Goal: Task Accomplishment & Management: Complete application form

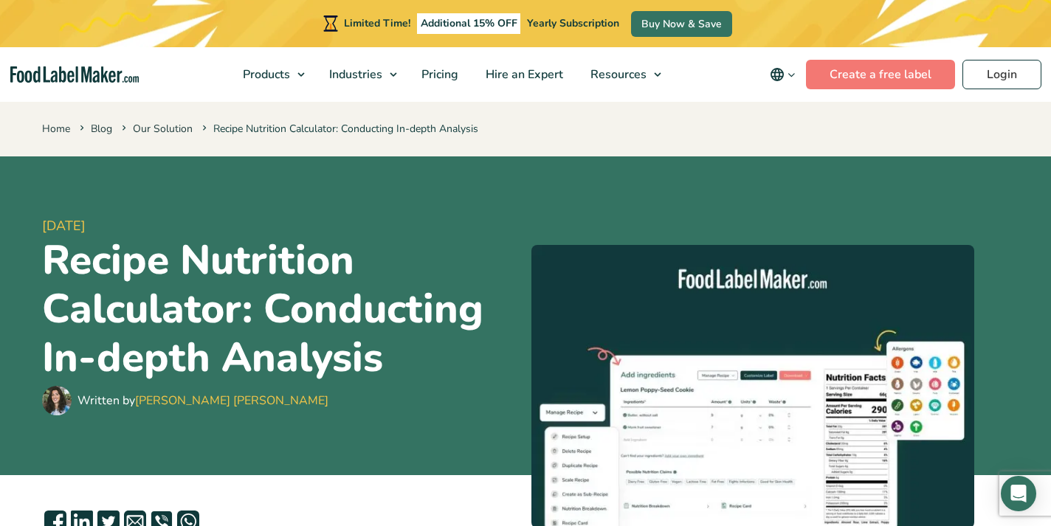
scroll to position [2, 0]
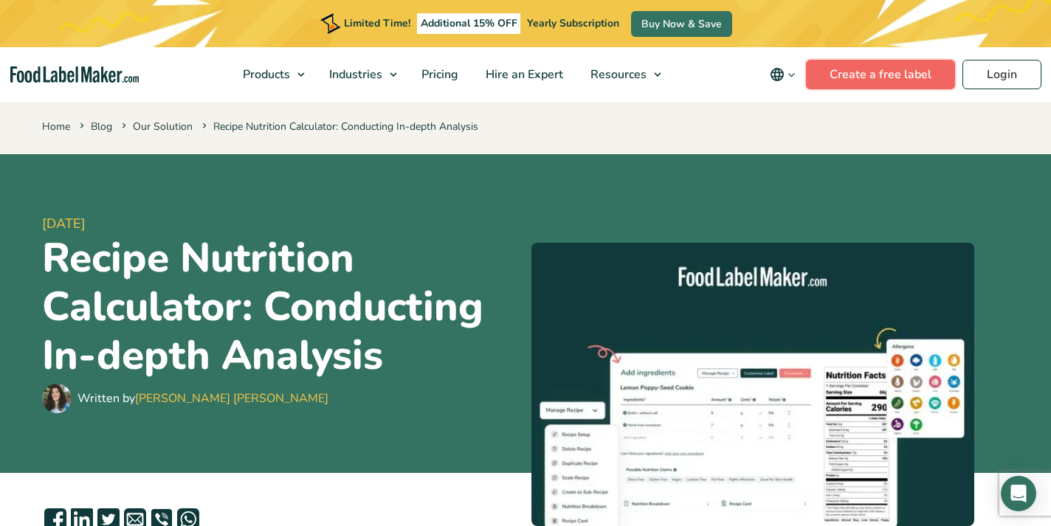
click at [906, 76] on link "Create a free label" at bounding box center [880, 75] width 149 height 30
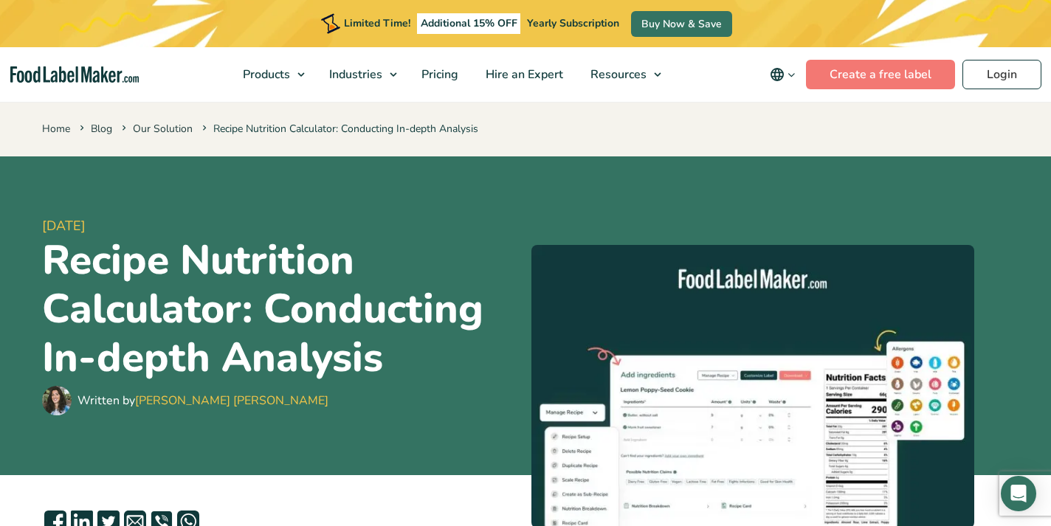
scroll to position [2, 0]
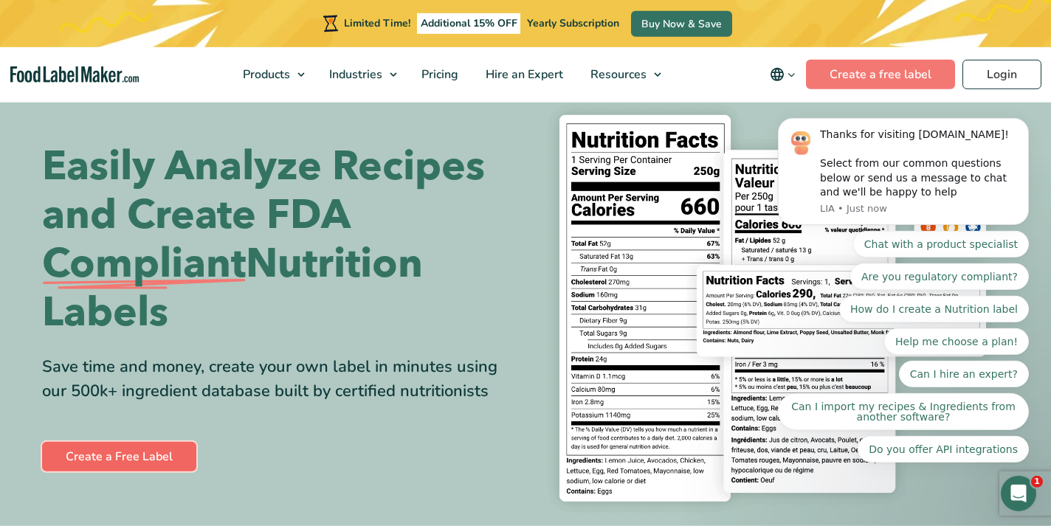
click at [129, 453] on link "Create a Free Label" at bounding box center [119, 457] width 154 height 30
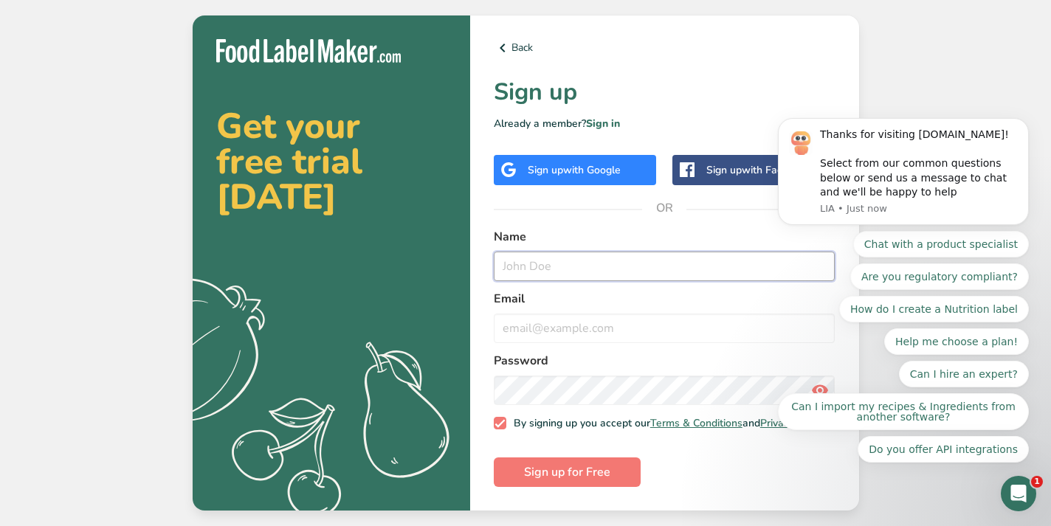
click at [543, 267] on input "text" at bounding box center [665, 267] width 342 height 30
type input "Jayson Reynolds"
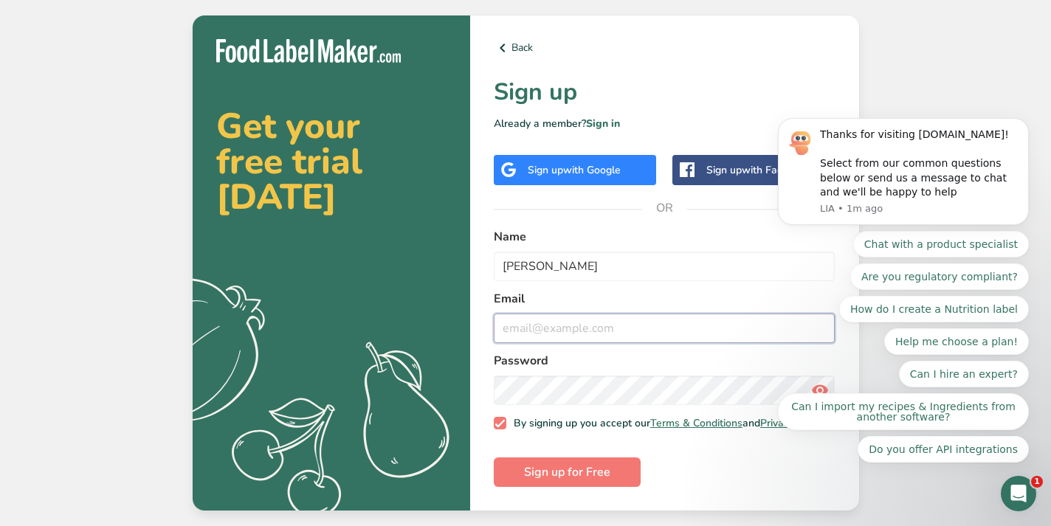
click at [537, 328] on input "email" at bounding box center [665, 329] width 342 height 30
type input "J"
type input "jayson.reynolds@gmail.com"
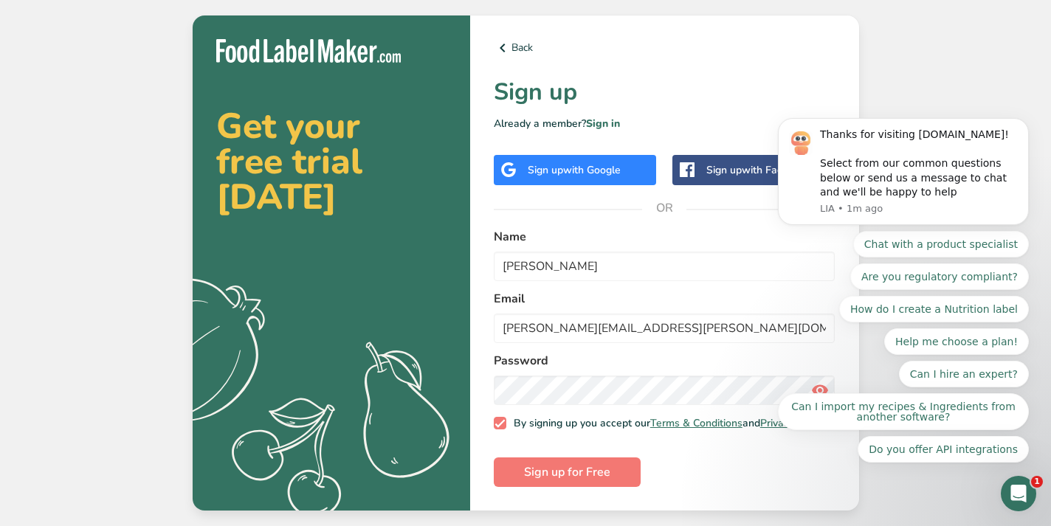
click at [558, 285] on form "Name Jayson Reynolds Email jayson.reynolds@gmail.com Password By signing up you…" at bounding box center [665, 358] width 342 height 260
click at [585, 478] on span "Sign up for Free" at bounding box center [567, 473] width 86 height 18
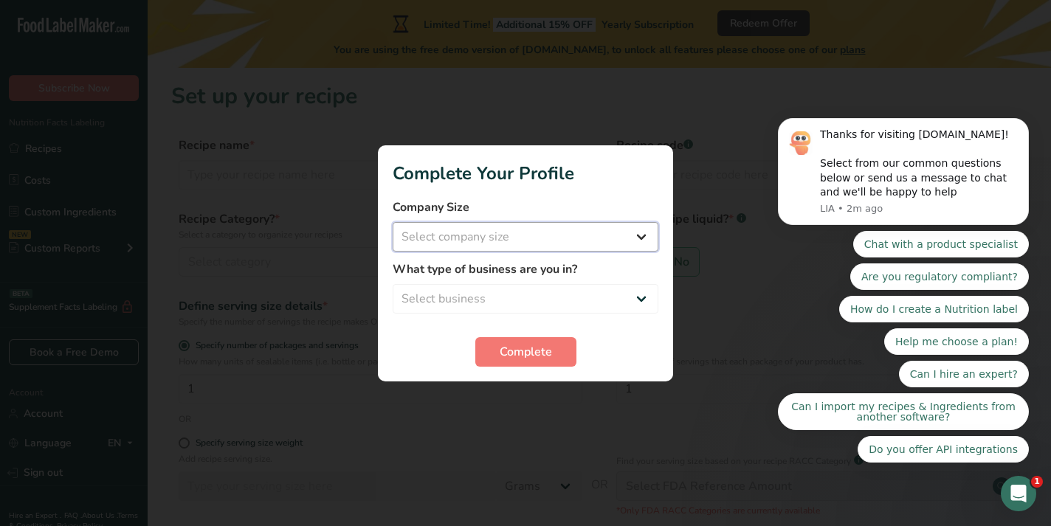
click at [393, 222] on select "Select company size Fewer than 10 Employees 10 to 50 Employees 51 to 500 Employ…" at bounding box center [526, 237] width 266 height 30
select select "1"
click option "Fewer than 10 Employees" at bounding box center [0, 0] width 0 height 0
click at [393, 284] on select "Select business Packaged Food Manufacturer Restaurant & Cafe Bakery Meal Plans …" at bounding box center [526, 299] width 266 height 30
select select "1"
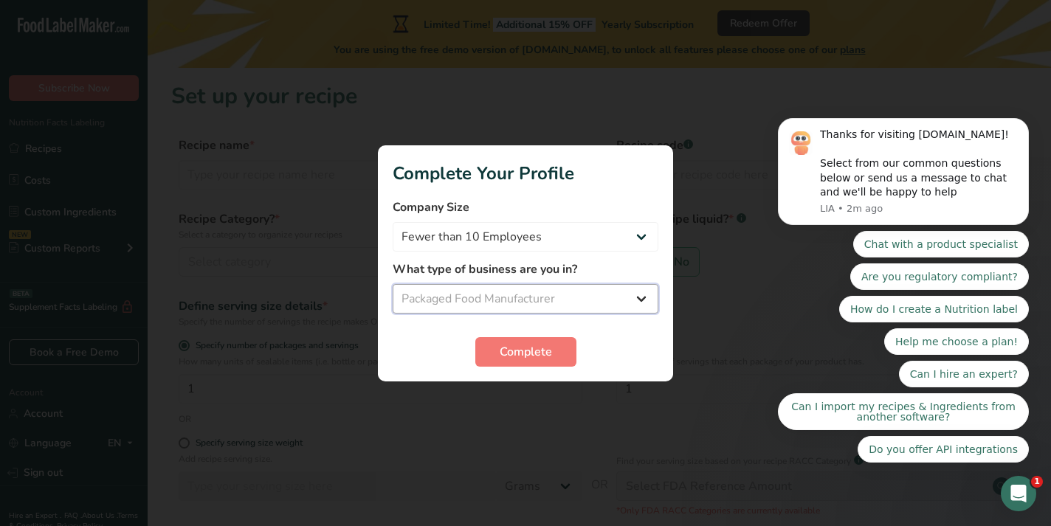
click option "Packaged Food Manufacturer" at bounding box center [0, 0] width 0 height 0
click at [509, 351] on span "Complete" at bounding box center [526, 352] width 52 height 18
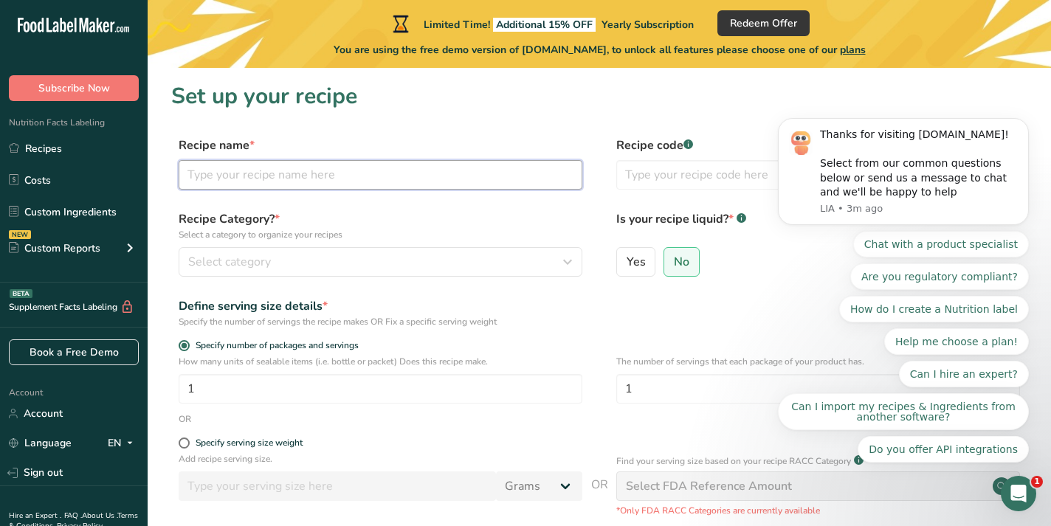
click at [278, 182] on input "text" at bounding box center [381, 175] width 404 height 30
type input "LG"
click at [636, 266] on span "Yes" at bounding box center [636, 262] width 19 height 15
click at [627, 266] on input "Yes" at bounding box center [622, 262] width 10 height 10
radio input "true"
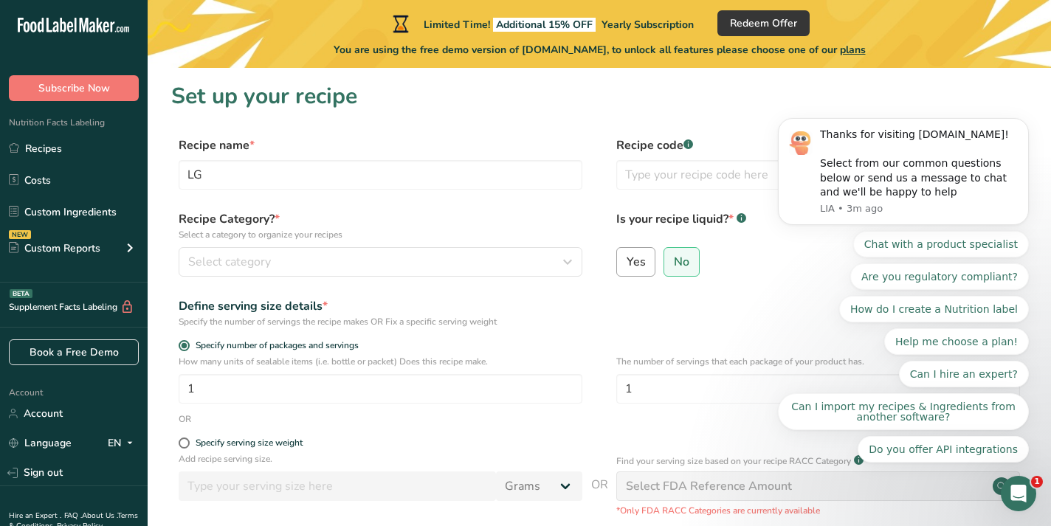
radio input "false"
select select "22"
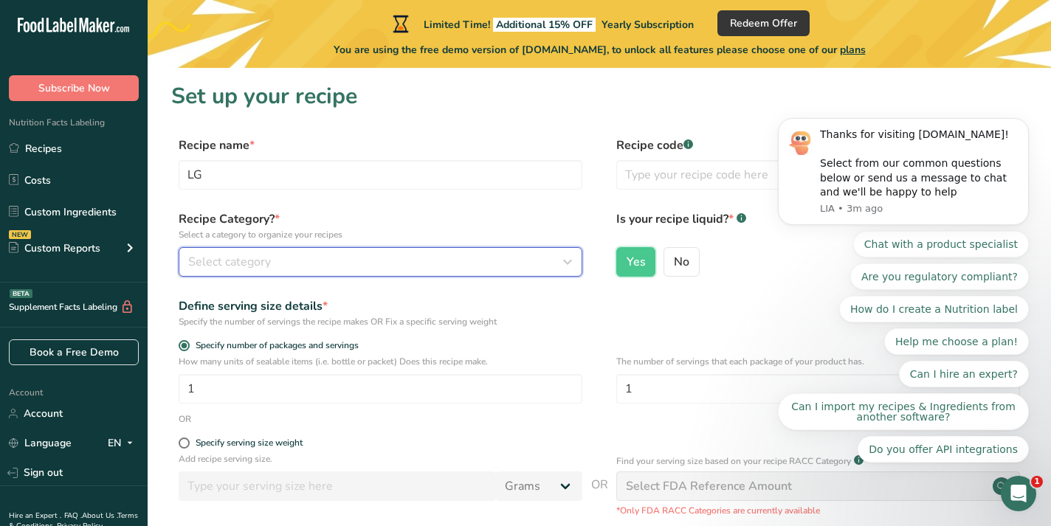
click at [278, 264] on div "Select category" at bounding box center [376, 262] width 376 height 18
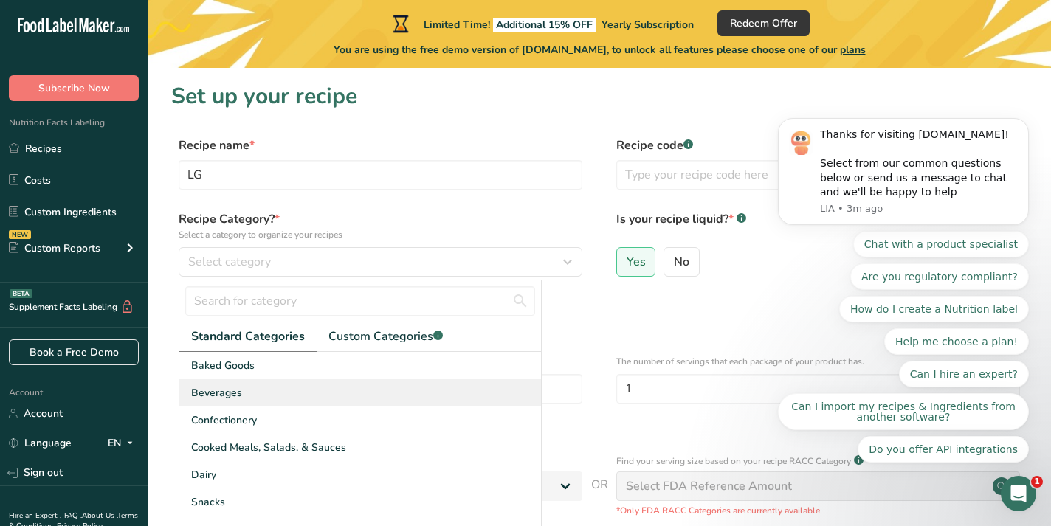
click at [249, 389] on div "Beverages" at bounding box center [360, 392] width 362 height 27
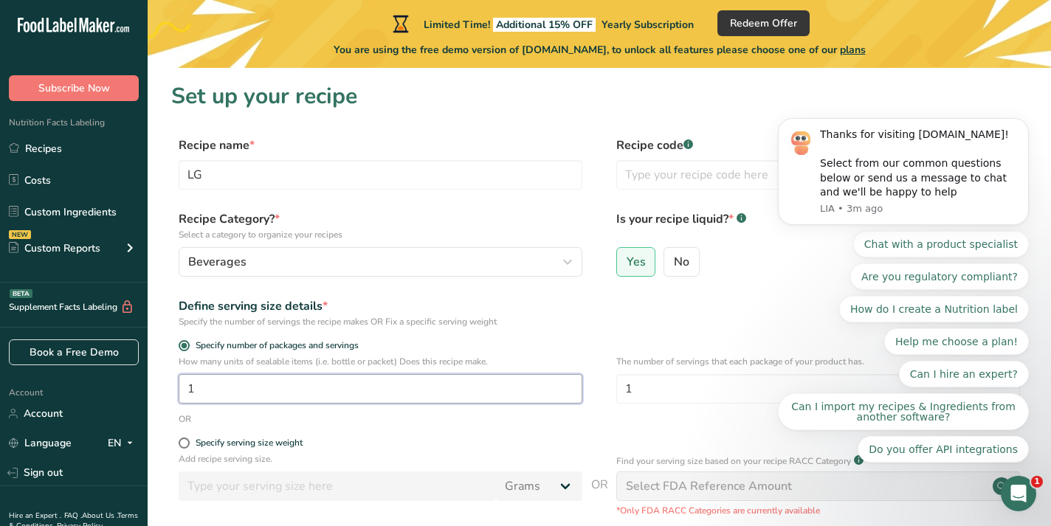
click at [249, 389] on input "1" at bounding box center [381, 389] width 404 height 30
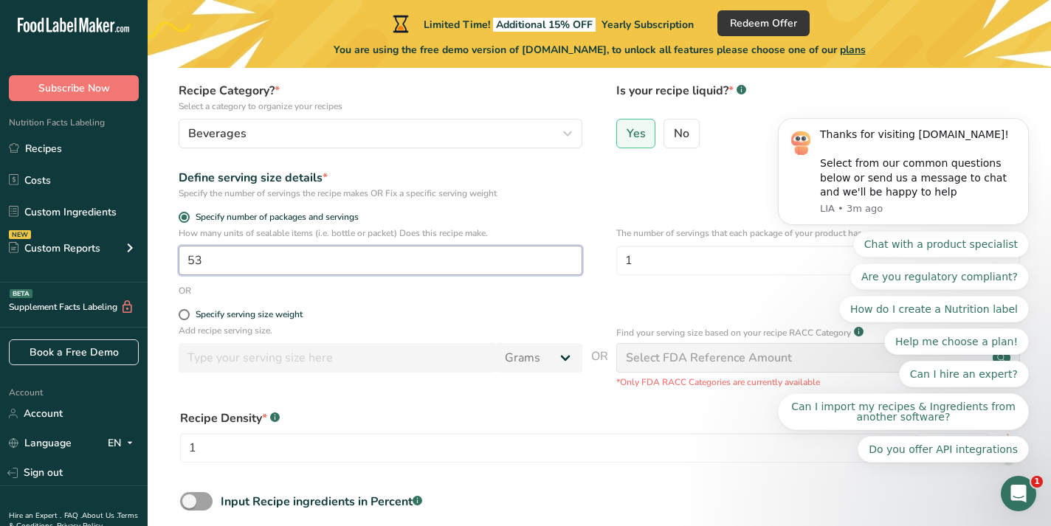
scroll to position [129, 0]
type input "53"
click at [187, 314] on span at bounding box center [184, 314] width 11 height 11
click at [187, 314] on input "Specify serving size weight" at bounding box center [184, 314] width 10 height 10
radio input "true"
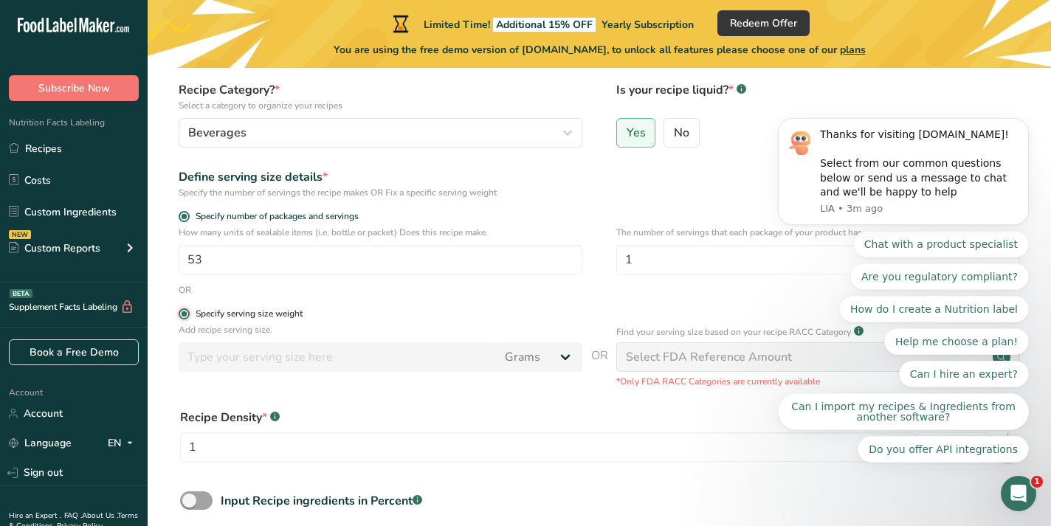
radio input "false"
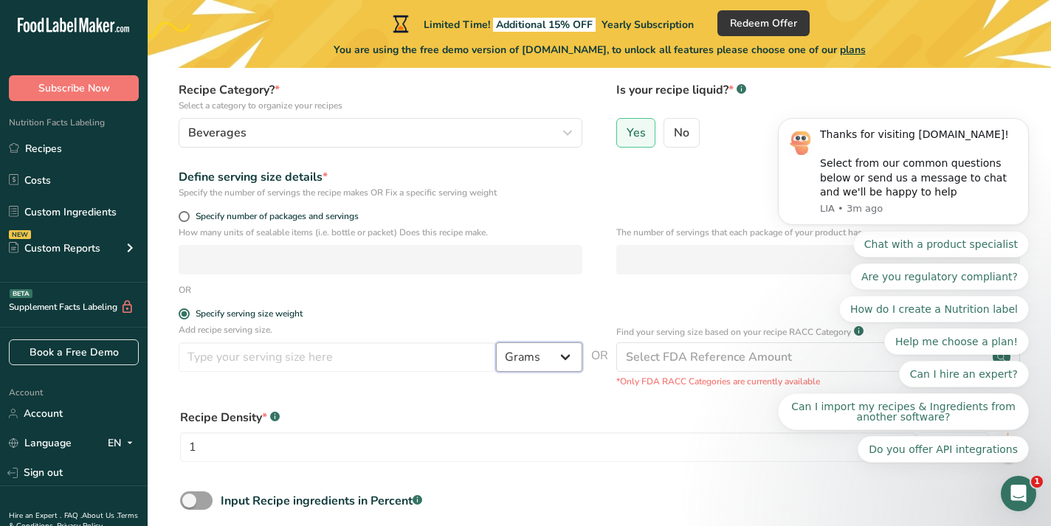
click at [496, 343] on select "Grams kg mg mcg lb oz l mL fl oz tbsp tsp cup qt gallon" at bounding box center [539, 358] width 86 height 30
select select "5"
click option "oz" at bounding box center [0, 0] width 0 height 0
click at [345, 357] on input "number" at bounding box center [337, 358] width 317 height 30
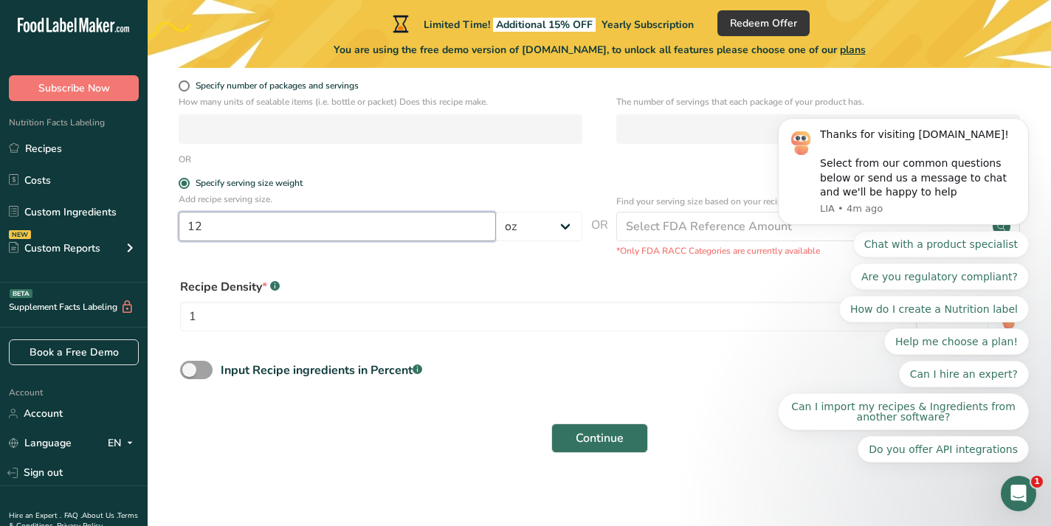
scroll to position [266, 0]
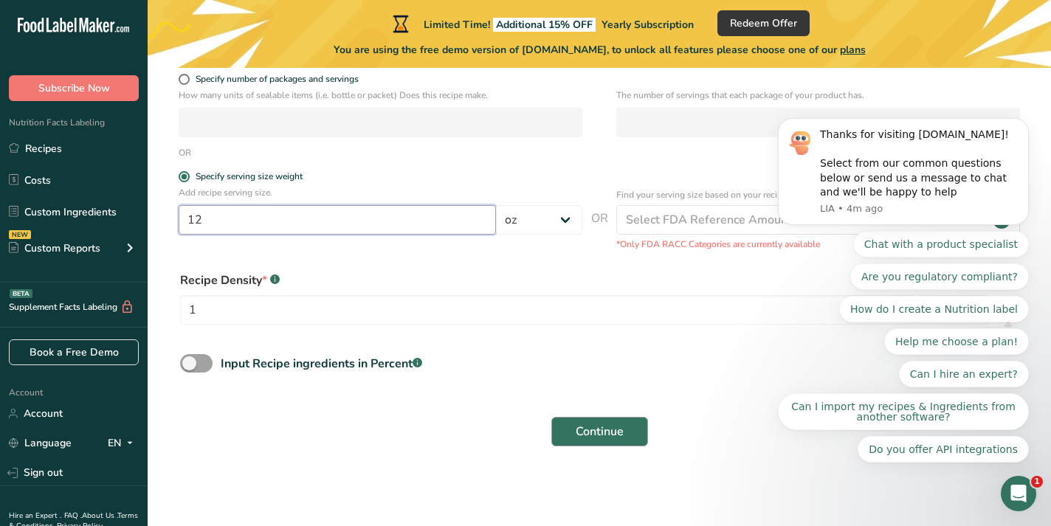
type input "12"
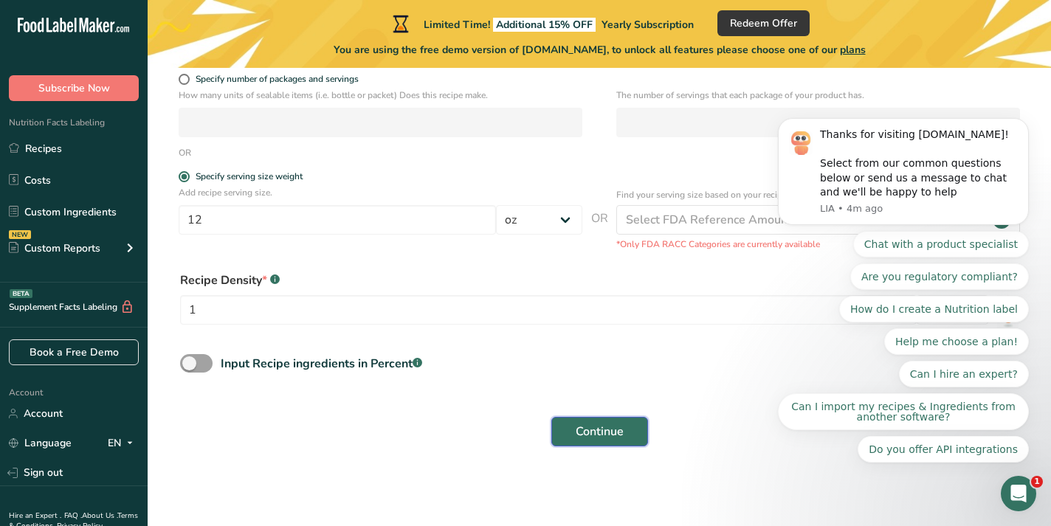
click at [585, 436] on span "Continue" at bounding box center [600, 432] width 48 height 18
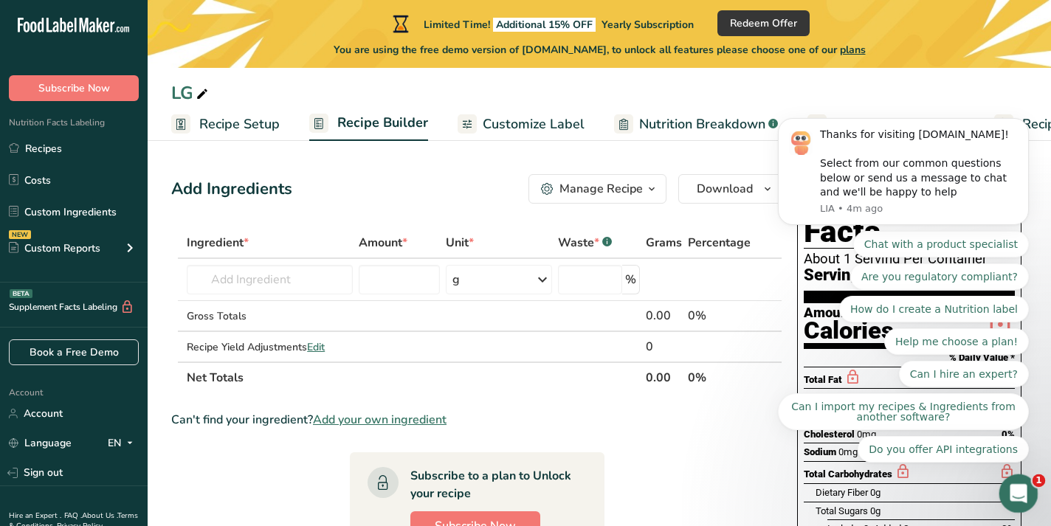
click at [1026, 503] on div "Open Intercom Messenger" at bounding box center [1016, 491] width 49 height 49
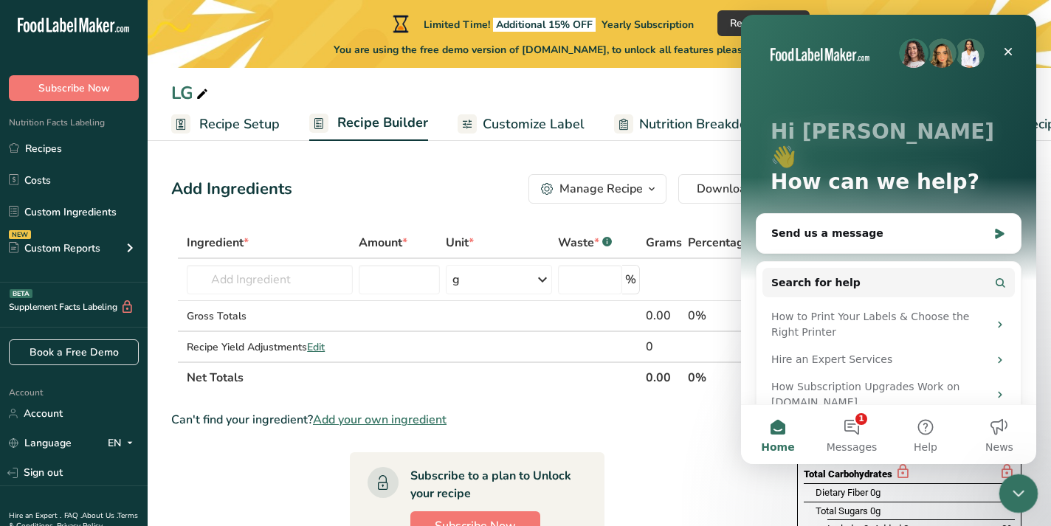
click at [1026, 503] on div "Close Intercom Messenger" at bounding box center [1016, 491] width 35 height 35
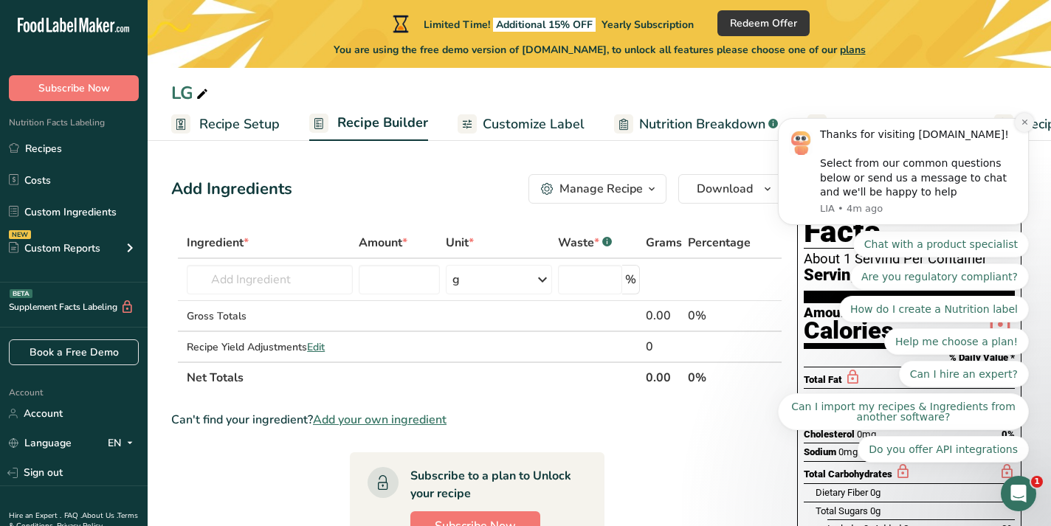
click at [1024, 123] on icon "Dismiss notification" at bounding box center [1025, 122] width 8 height 8
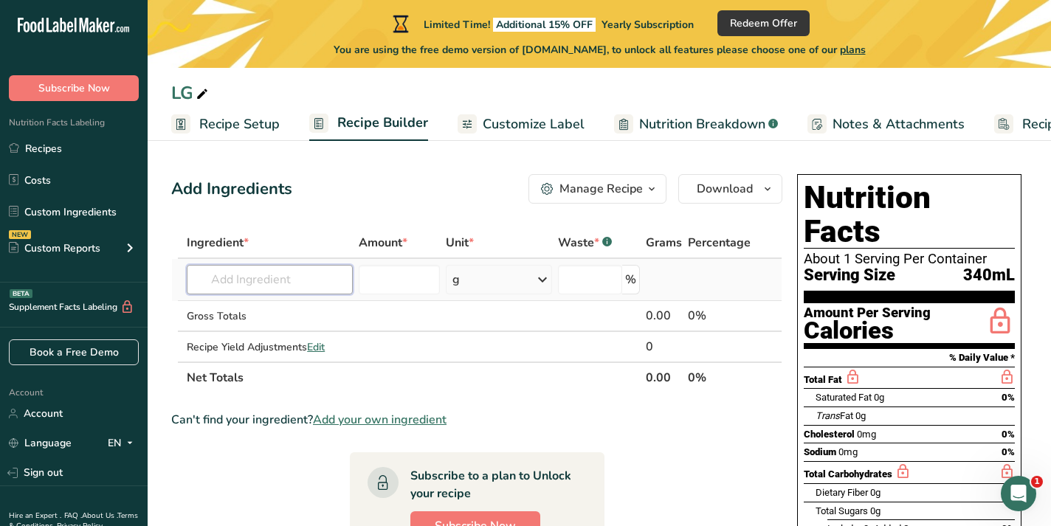
click at [253, 283] on input "text" at bounding box center [269, 280] width 165 height 30
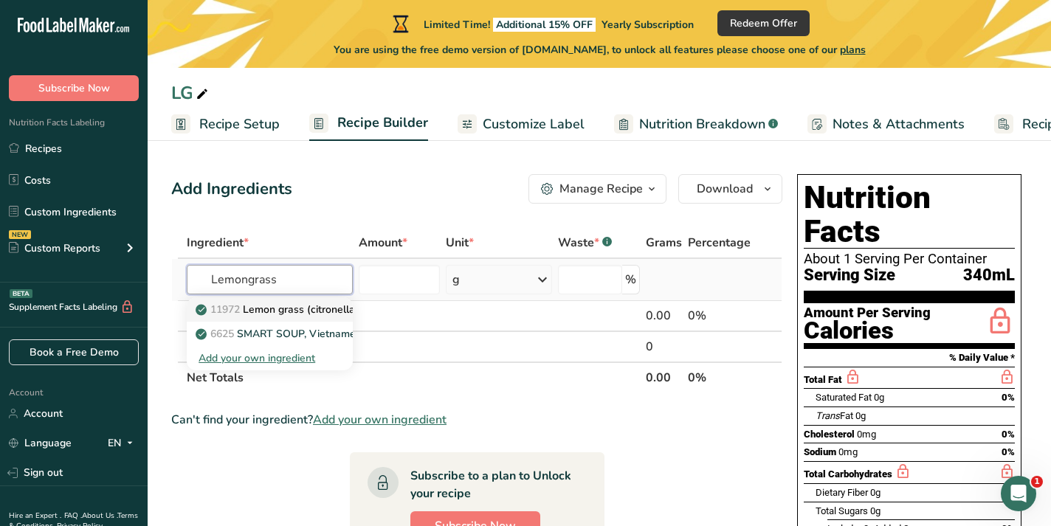
type input "Lemongrass"
click at [261, 310] on p "11972 Lemon grass (citronella), raw" at bounding box center [291, 310] width 184 height 16
type input "Lemon grass (citronella), raw"
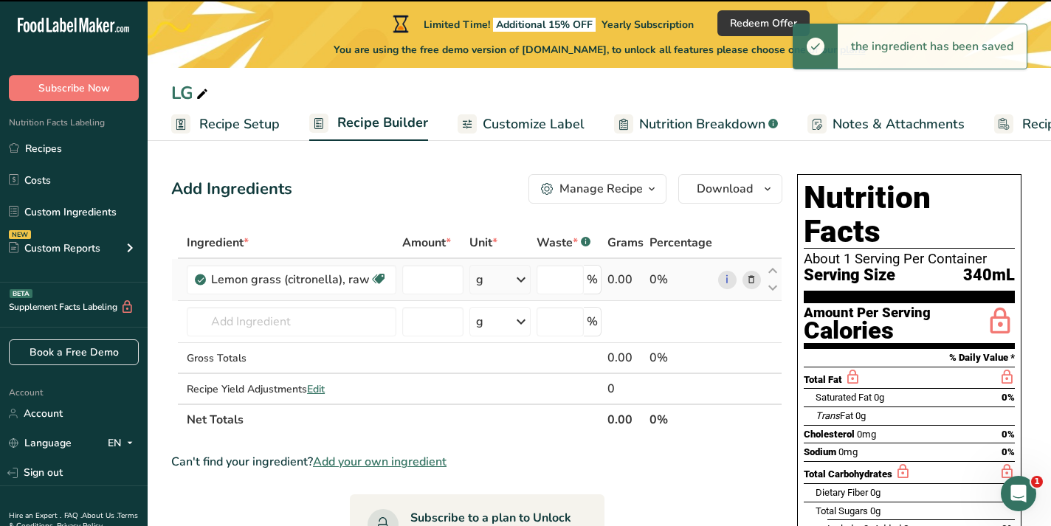
type input "0"
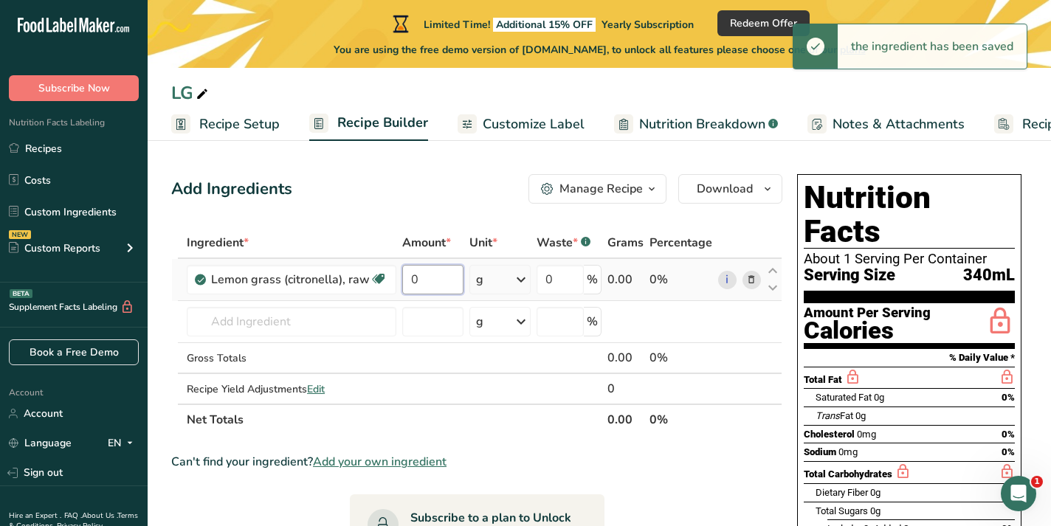
click at [432, 285] on input "0" at bounding box center [432, 280] width 61 height 30
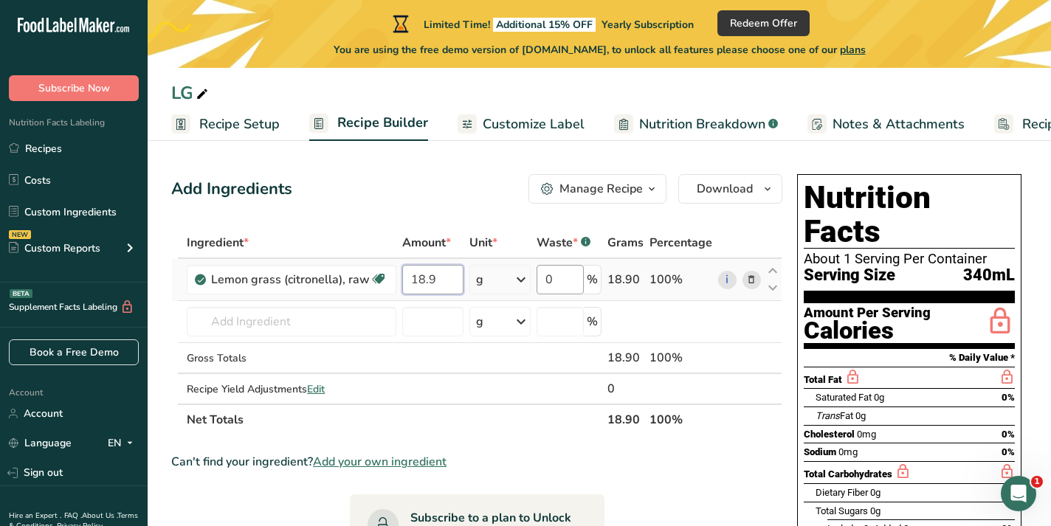
type input "18.9"
click at [551, 277] on input "0" at bounding box center [560, 280] width 47 height 30
type input "99"
click at [286, 327] on input "text" at bounding box center [292, 322] width 210 height 30
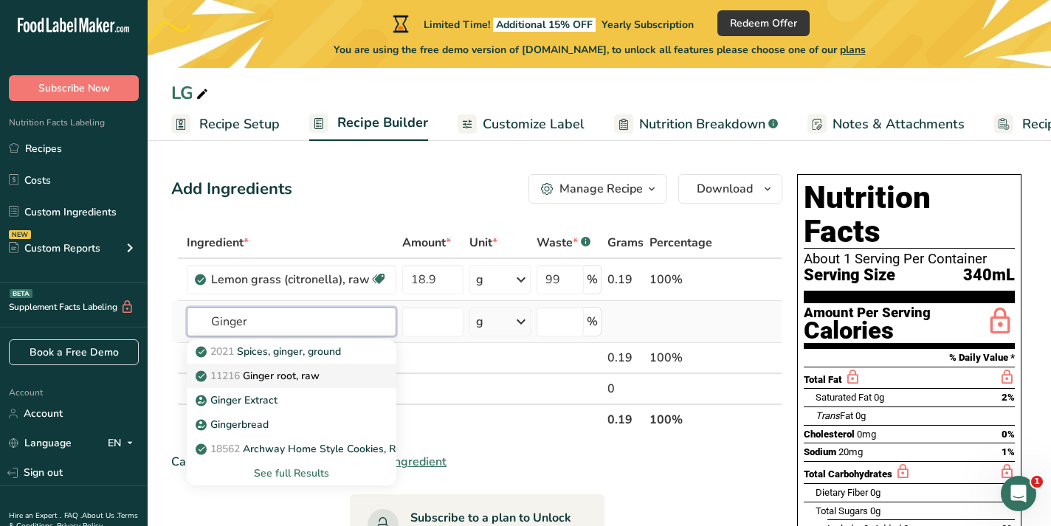
type input "Ginger"
click at [295, 381] on p "11216 Ginger root, raw" at bounding box center [259, 376] width 121 height 16
type input "Ginger root, raw"
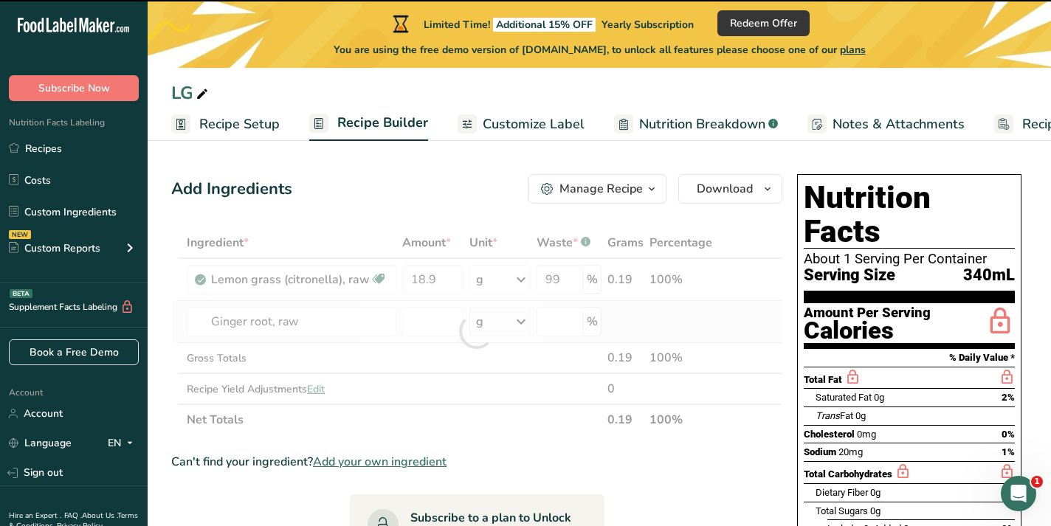
type input "0"
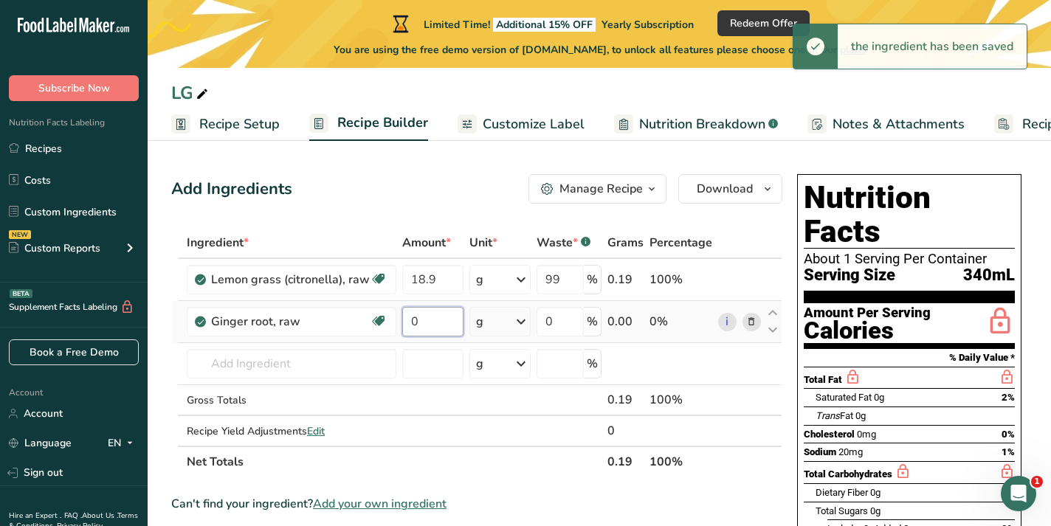
click at [423, 324] on input "0" at bounding box center [432, 322] width 61 height 30
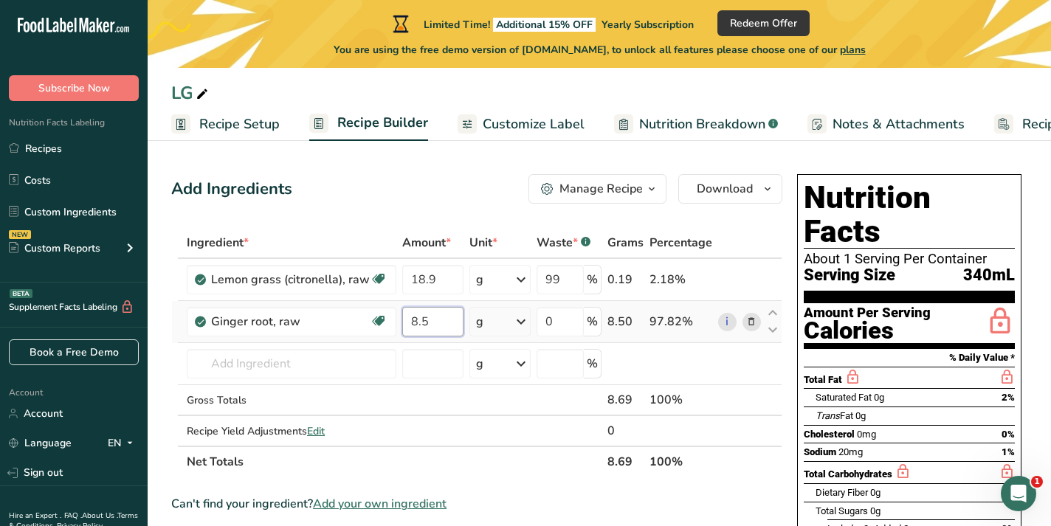
type input "8.5"
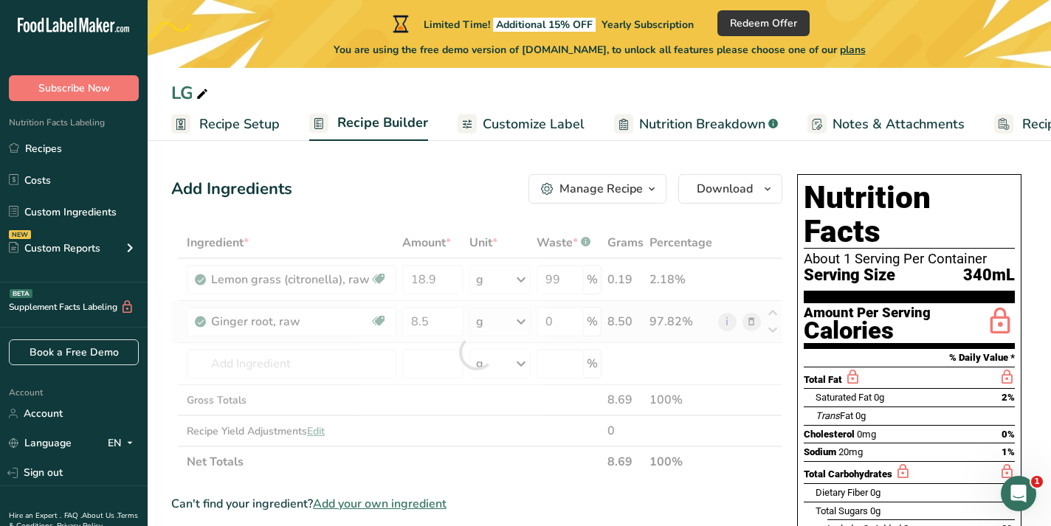
click at [518, 323] on div "Ingredient * Amount * Unit * Waste * .a-a{fill:#347362;}.b-a{fill:#fff;} Grams …" at bounding box center [476, 352] width 611 height 250
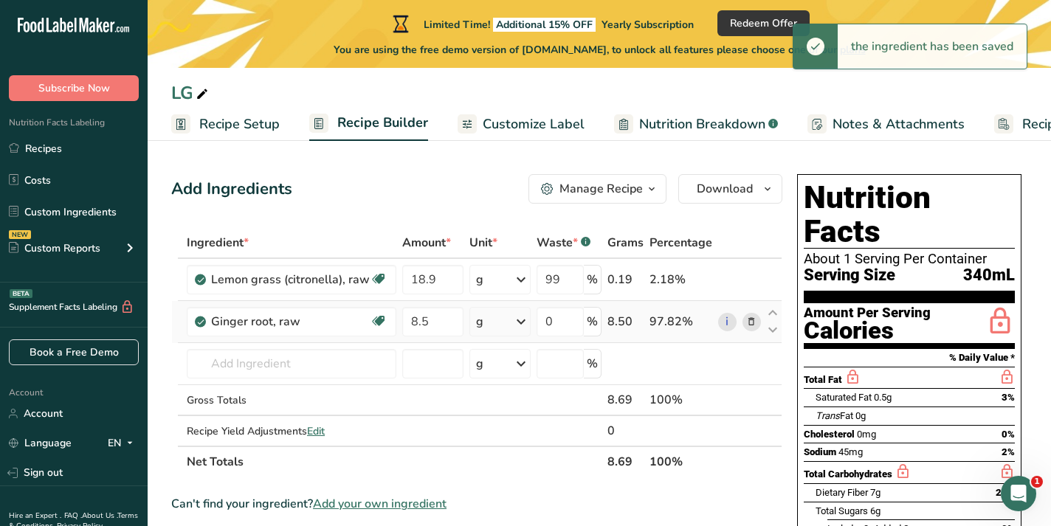
click at [518, 323] on icon at bounding box center [521, 322] width 18 height 27
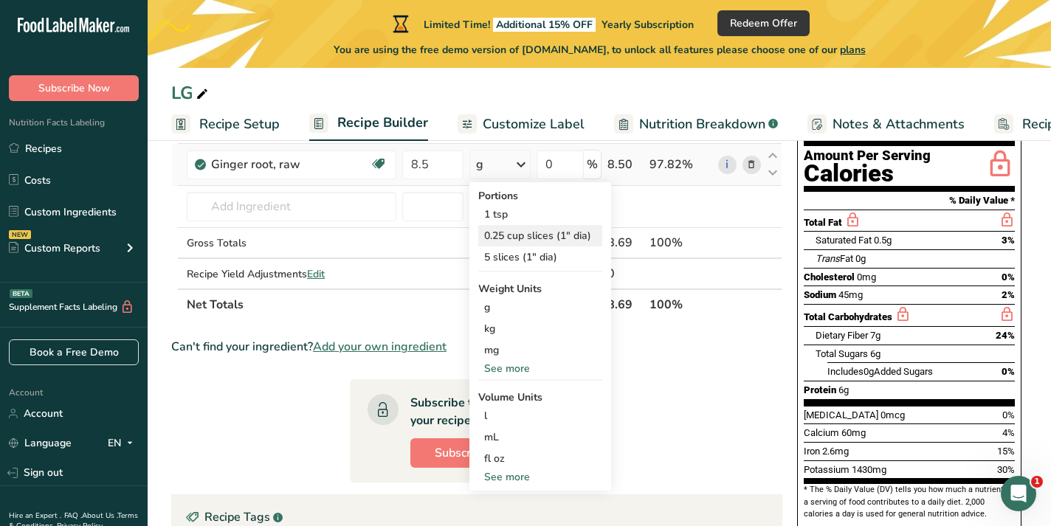
scroll to position [159, 0]
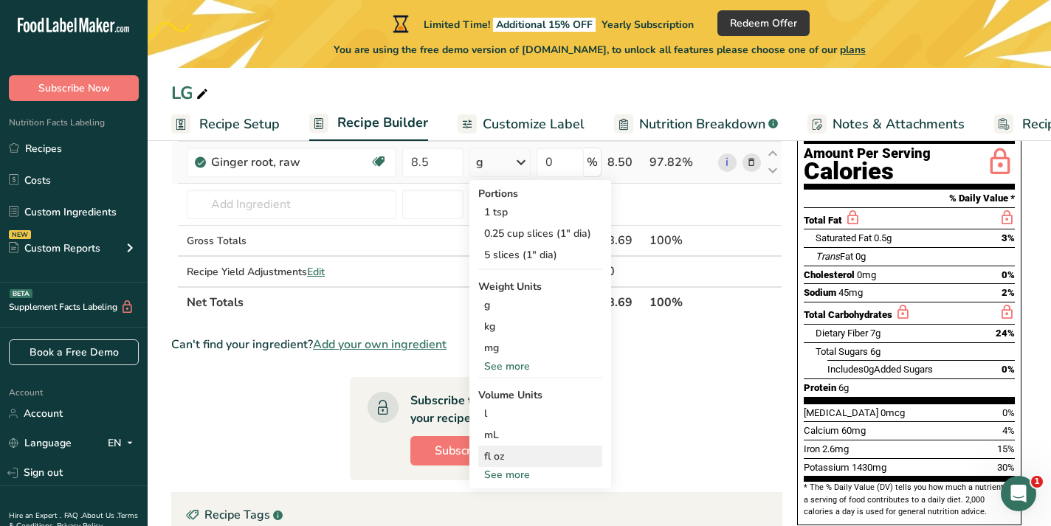
click at [513, 454] on div "fl oz" at bounding box center [540, 457] width 112 height 16
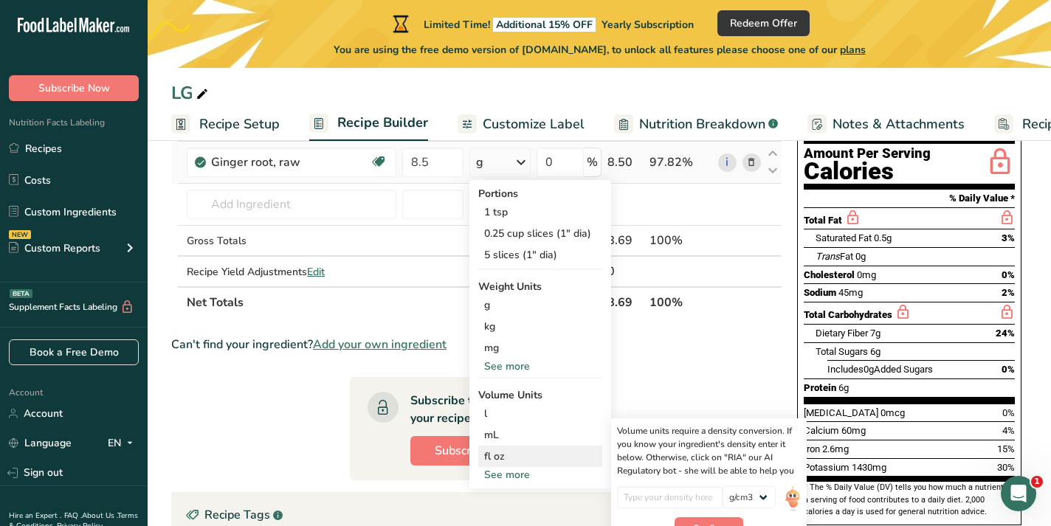
click at [520, 461] on div "fl oz" at bounding box center [540, 457] width 112 height 16
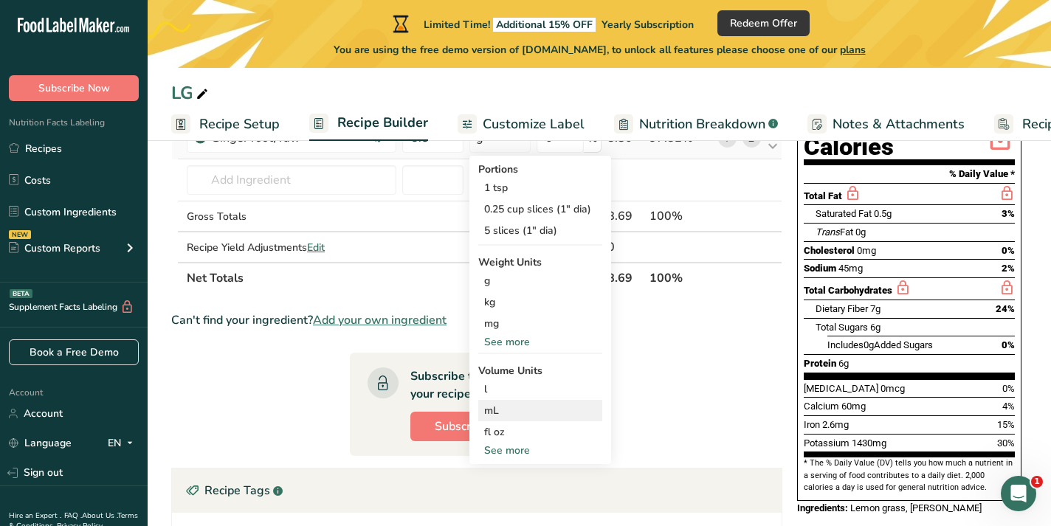
scroll to position [166, 0]
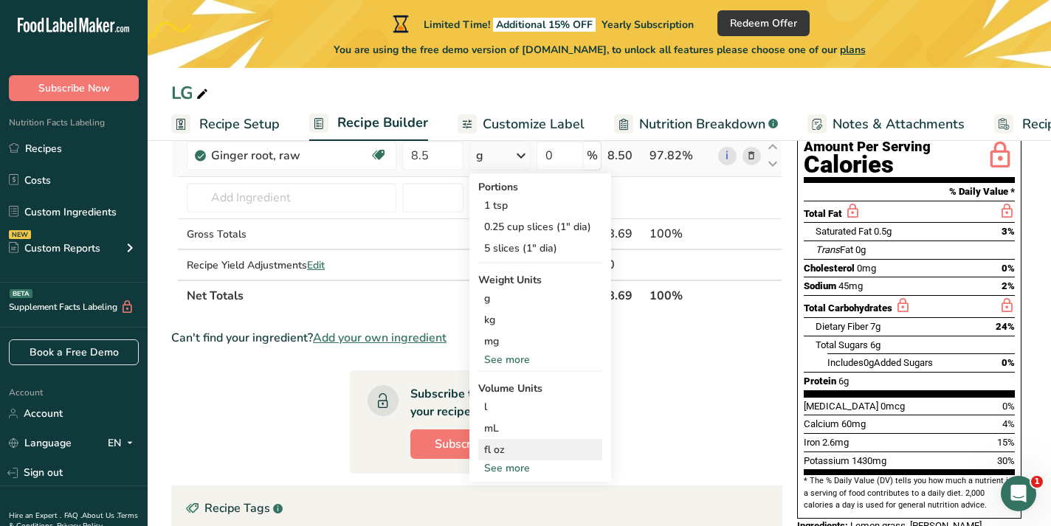
click at [504, 453] on div "fl oz" at bounding box center [540, 450] width 112 height 16
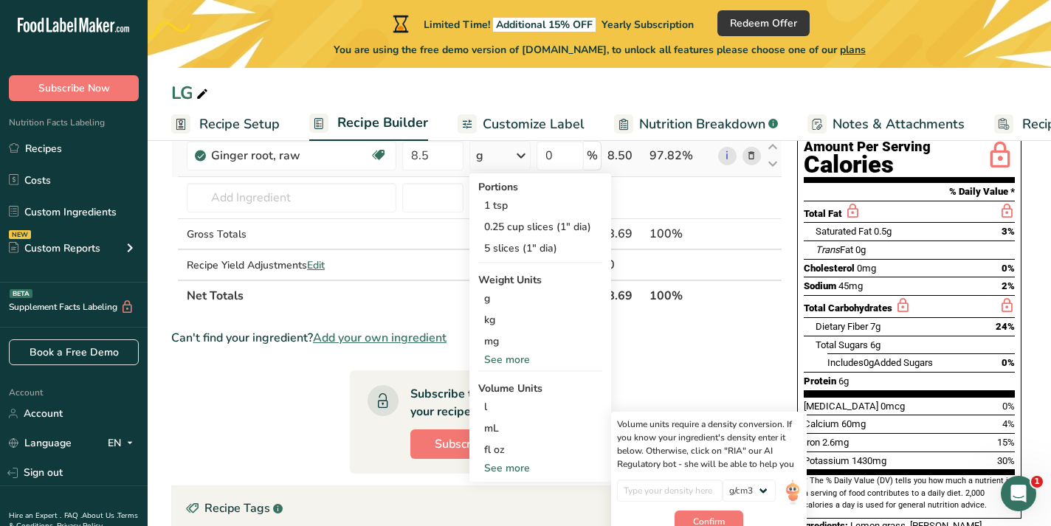
click at [515, 155] on icon at bounding box center [521, 155] width 18 height 27
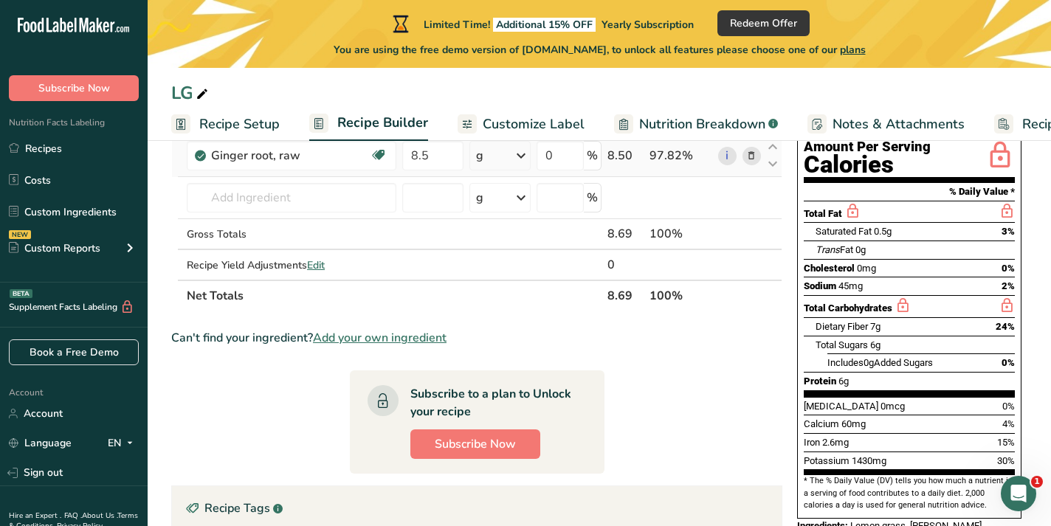
click at [517, 155] on icon at bounding box center [521, 155] width 18 height 27
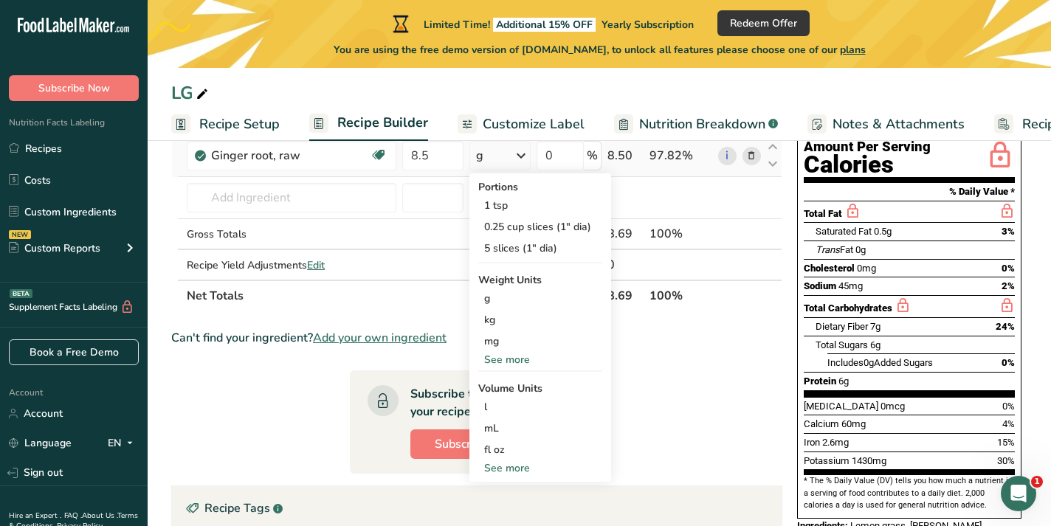
click at [518, 359] on div "See more" at bounding box center [540, 360] width 124 height 16
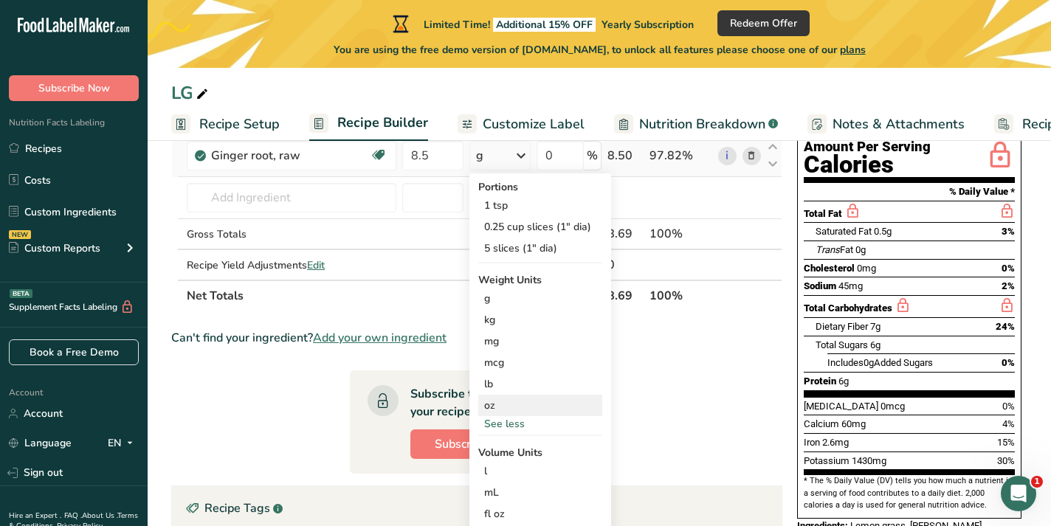
click at [509, 404] on div "oz" at bounding box center [540, 405] width 124 height 21
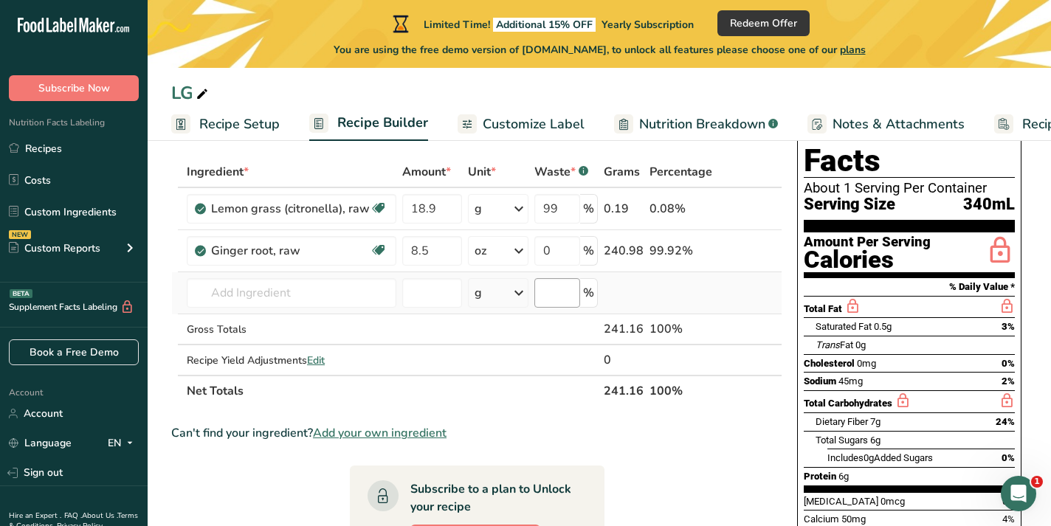
scroll to position [69, 0]
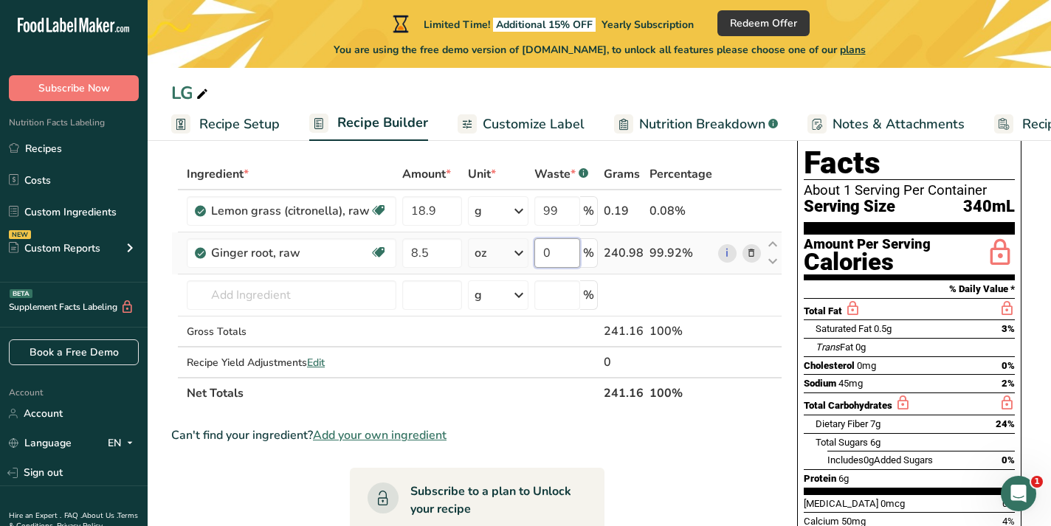
click at [554, 255] on input "0" at bounding box center [557, 253] width 46 height 30
type input "10"
click at [279, 293] on input "text" at bounding box center [292, 296] width 210 height 30
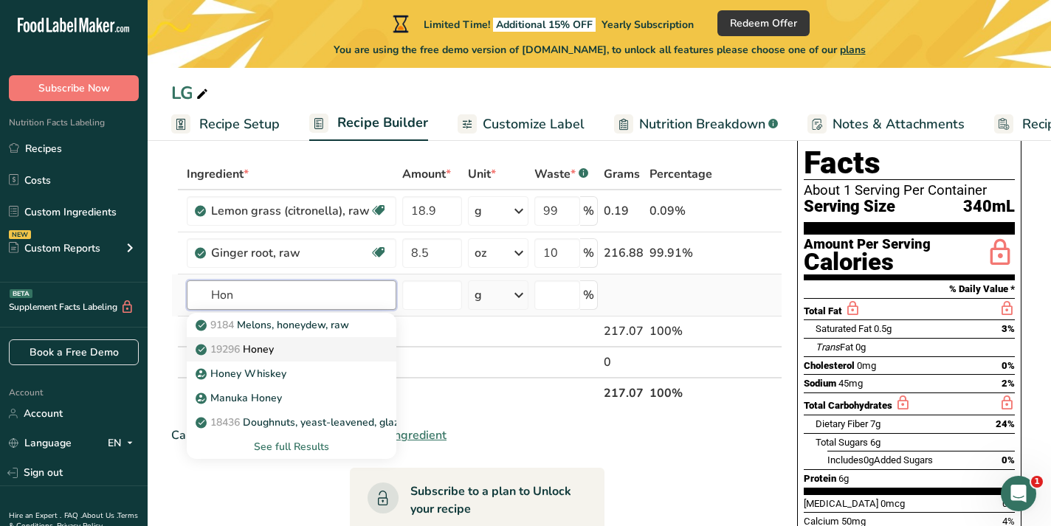
type input "Hon"
click at [279, 349] on div "19296 Honey" at bounding box center [280, 350] width 162 height 16
type input "Honey"
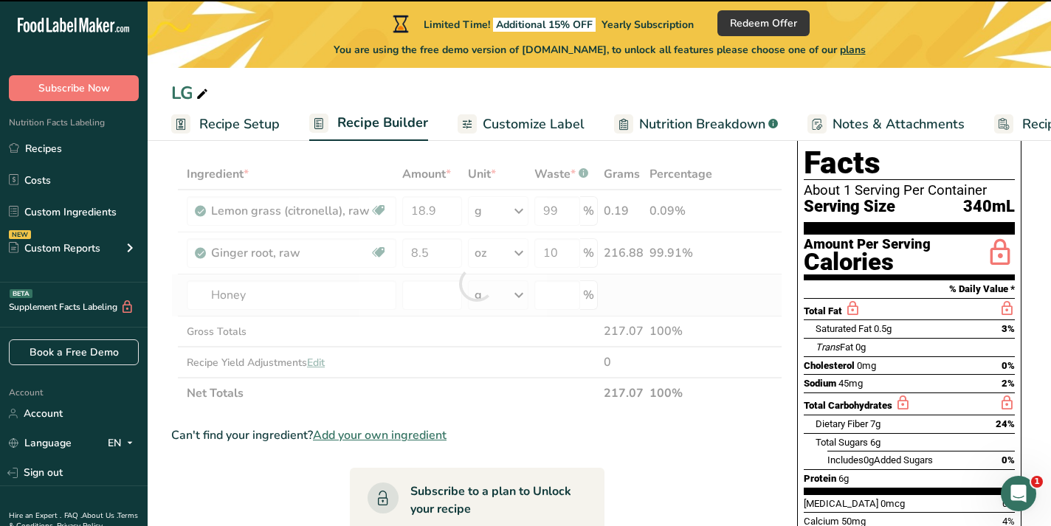
type input "0"
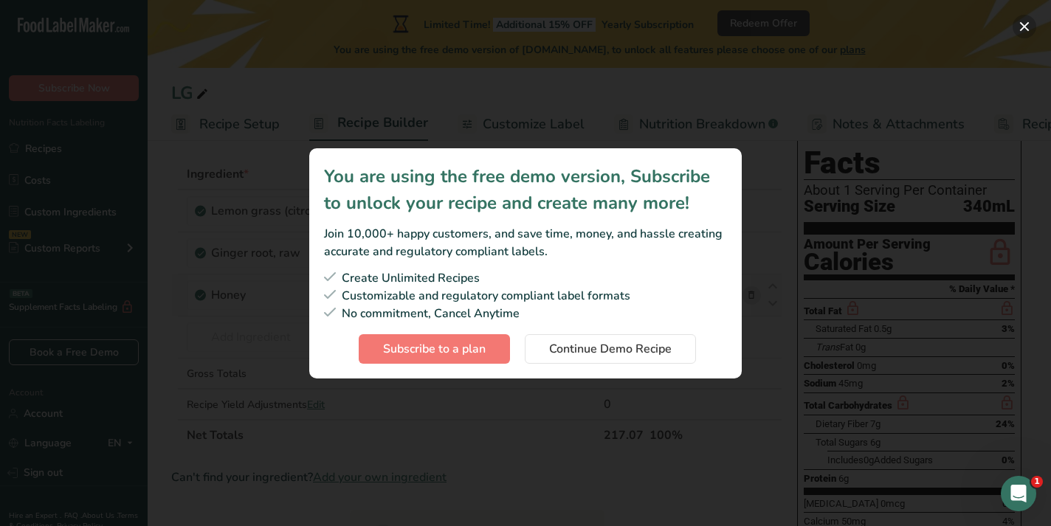
click at [1027, 25] on button "Subscription modal" at bounding box center [1025, 27] width 24 height 24
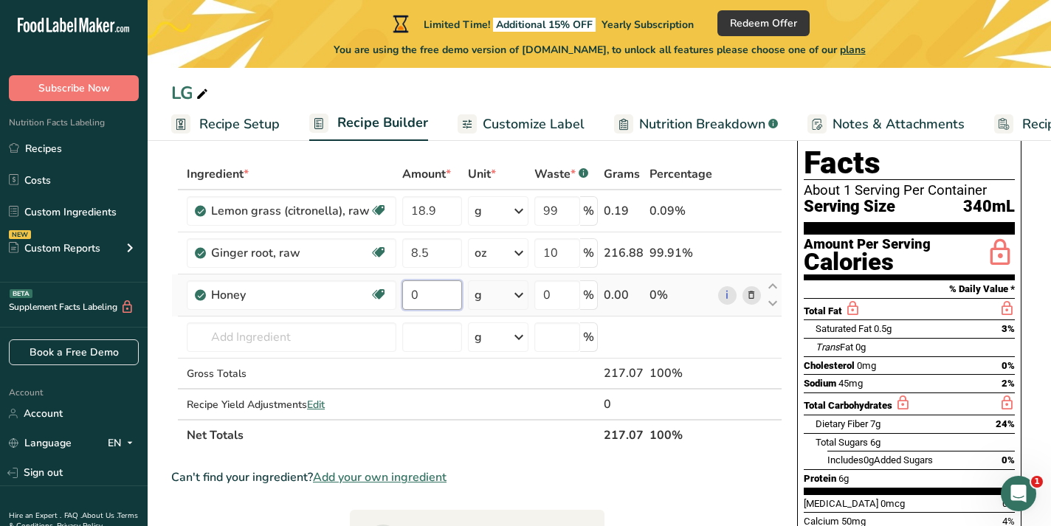
click at [430, 296] on input "0" at bounding box center [432, 296] width 60 height 30
type input "680.38"
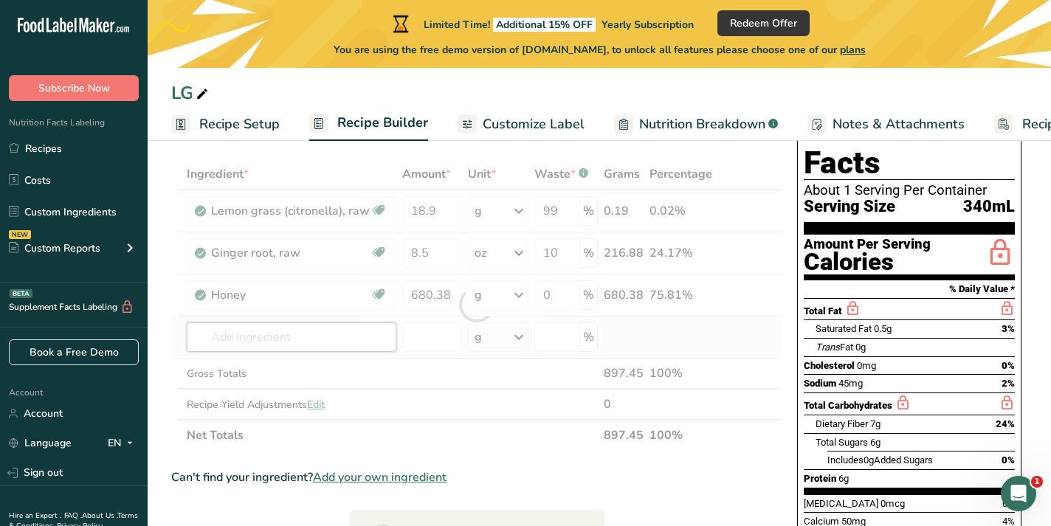
click at [297, 337] on input "text" at bounding box center [292, 338] width 210 height 30
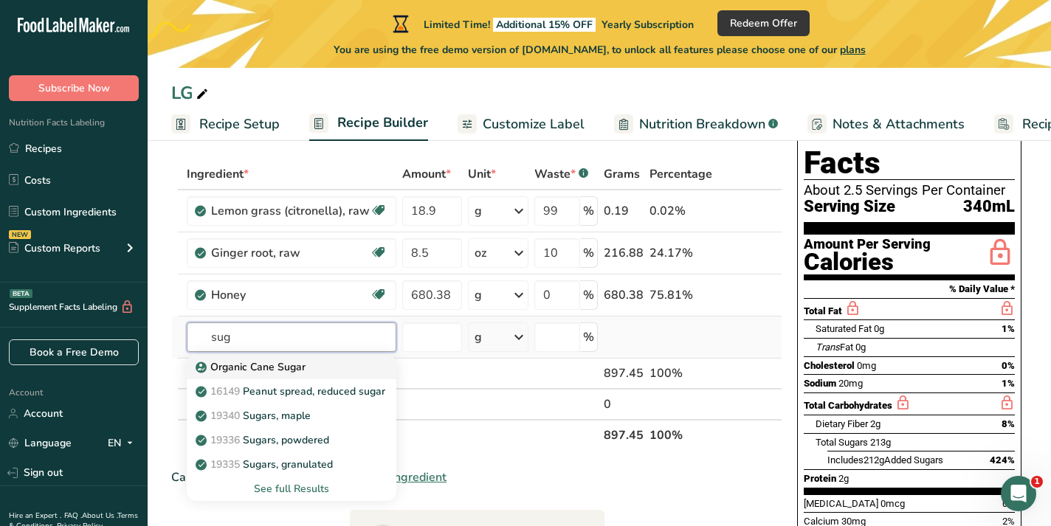
type input "sug"
click at [290, 369] on p "Organic Cane Sugar" at bounding box center [252, 367] width 107 height 16
type input "Organic Cane Sugar"
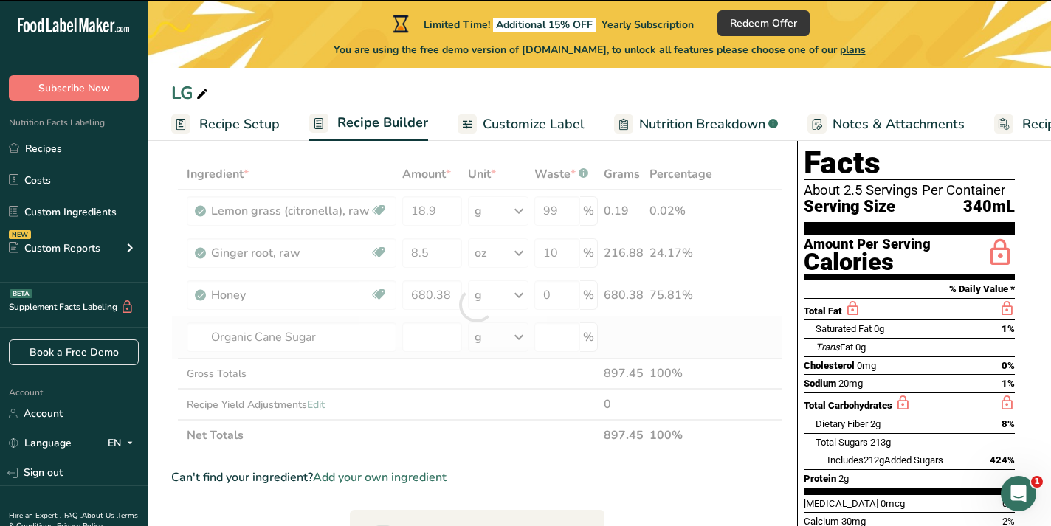
type input "0"
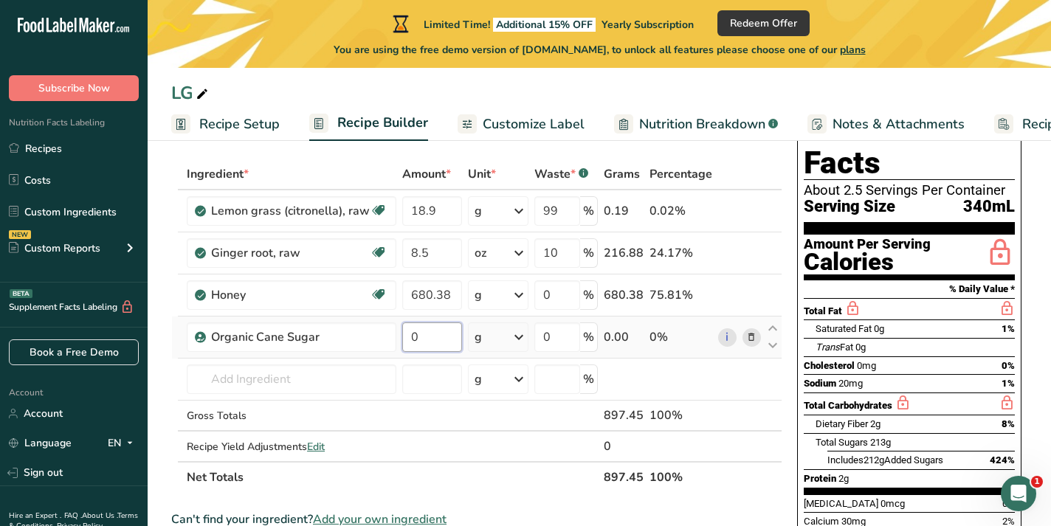
click at [424, 340] on input "0" at bounding box center [432, 338] width 60 height 30
type input "755.98"
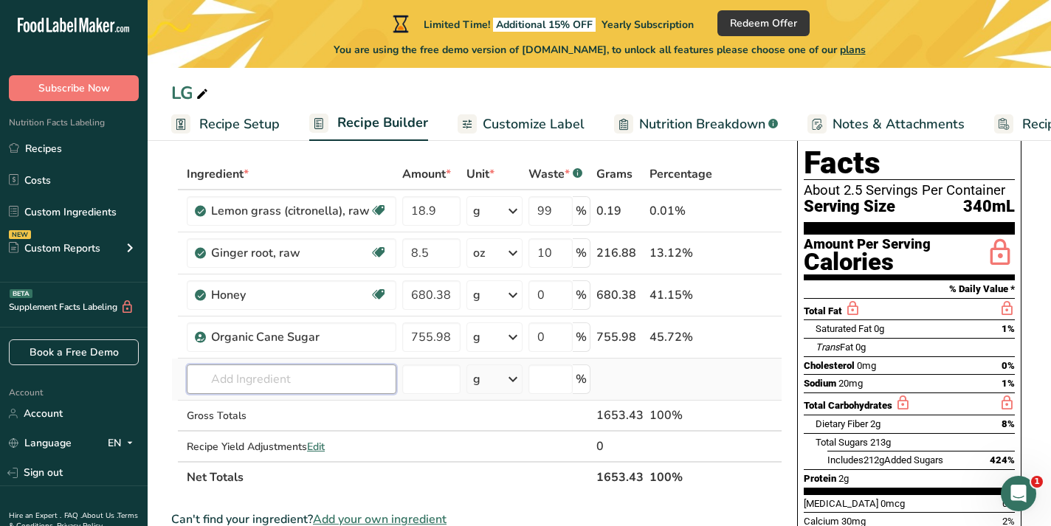
click at [379, 388] on input "text" at bounding box center [292, 380] width 210 height 30
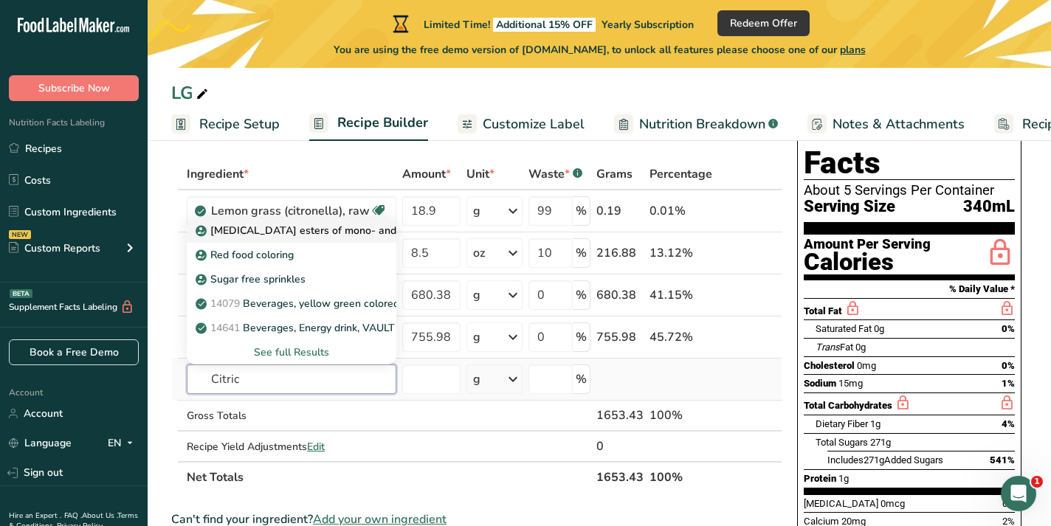
type input "Citric"
click at [313, 230] on p "Citric acid esters of mono- and diglycerides of fatty acids (E472c)" at bounding box center [379, 231] width 361 height 16
type input "Citric acid esters of mono- and diglycerides of fatty acids (E472c)"
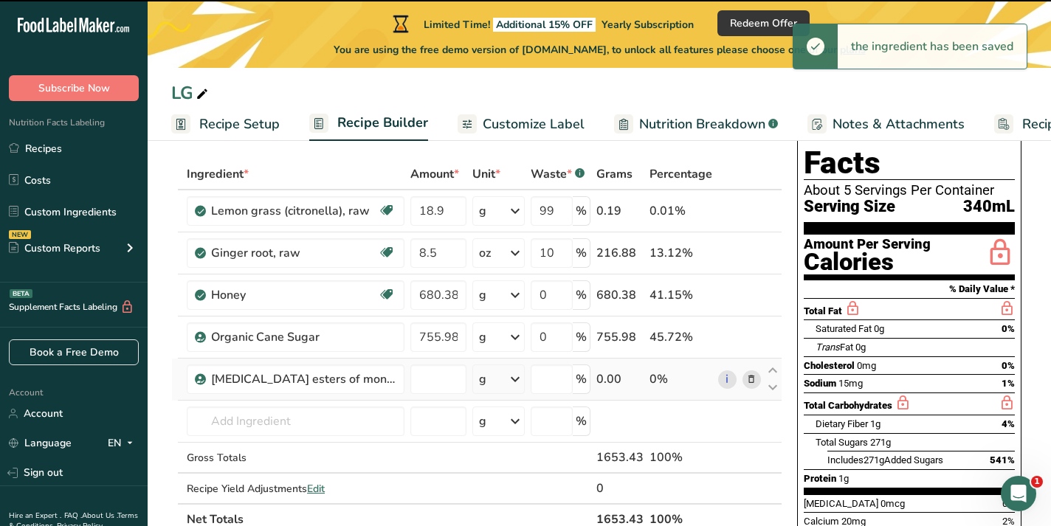
type input "0"
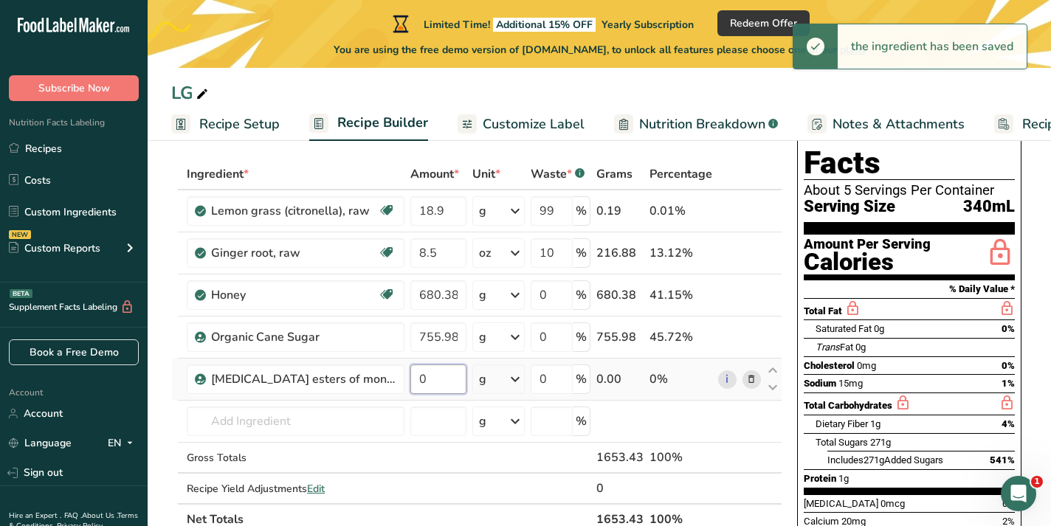
click at [438, 383] on input "0" at bounding box center [438, 380] width 56 height 30
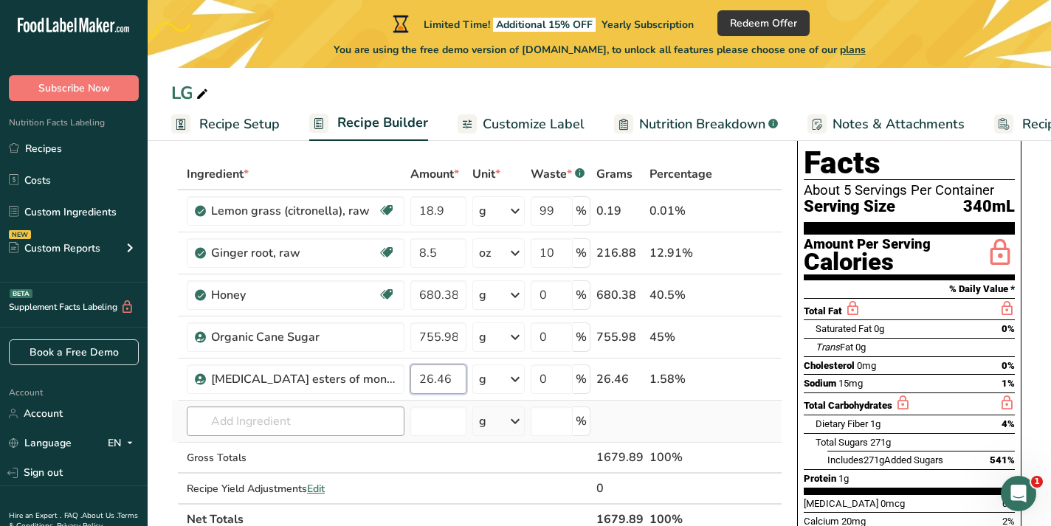
type input "26.46"
click at [309, 422] on input "text" at bounding box center [296, 422] width 218 height 30
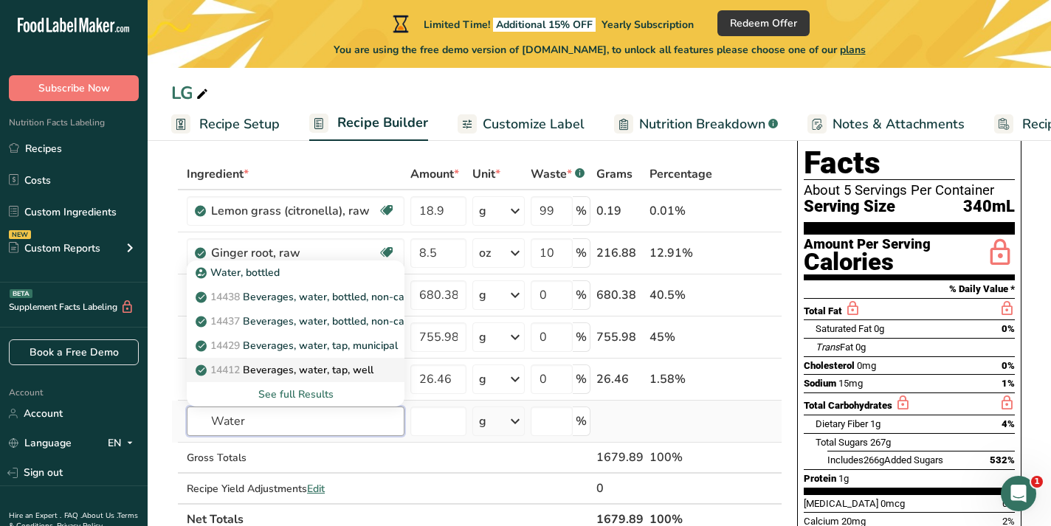
type input "Water"
click at [366, 376] on p "14412 Beverages, water, tap, well" at bounding box center [286, 370] width 175 height 16
type input "Beverages, water, tap, well"
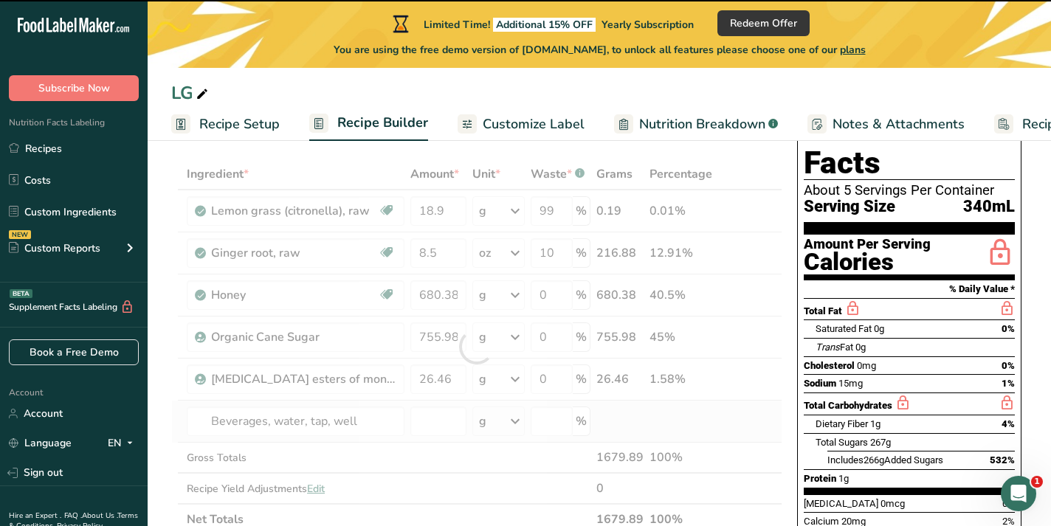
type input "0"
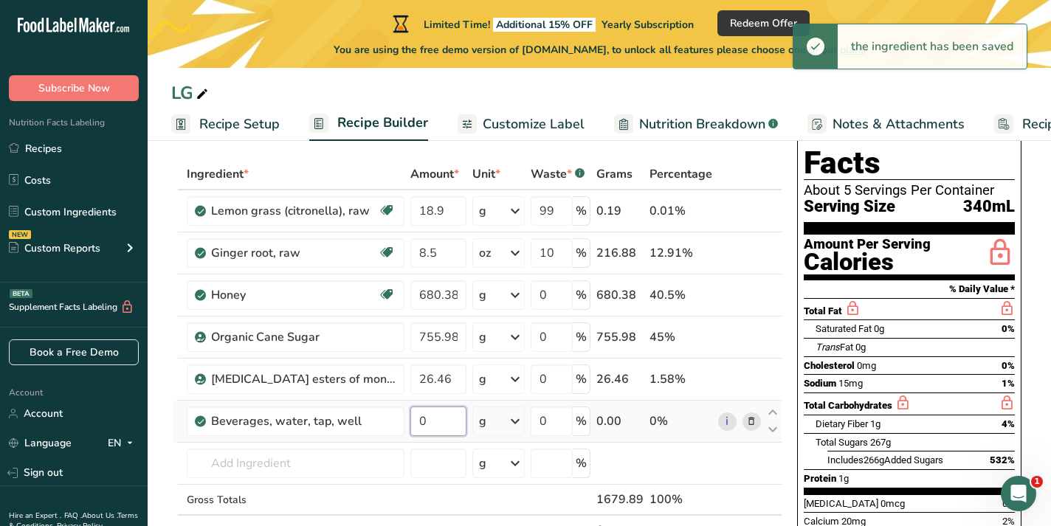
click at [430, 423] on input "0" at bounding box center [438, 422] width 56 height 30
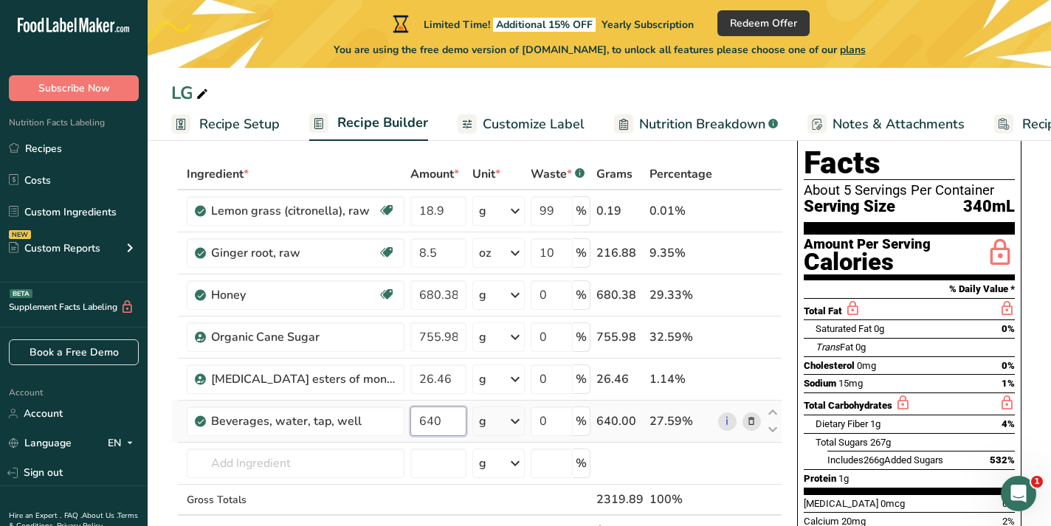
type input "640"
click at [515, 418] on div "Ingredient * Amount * Unit * Waste * .a-a{fill:#347362;}.b-a{fill:#fff;} Grams …" at bounding box center [476, 368] width 611 height 419
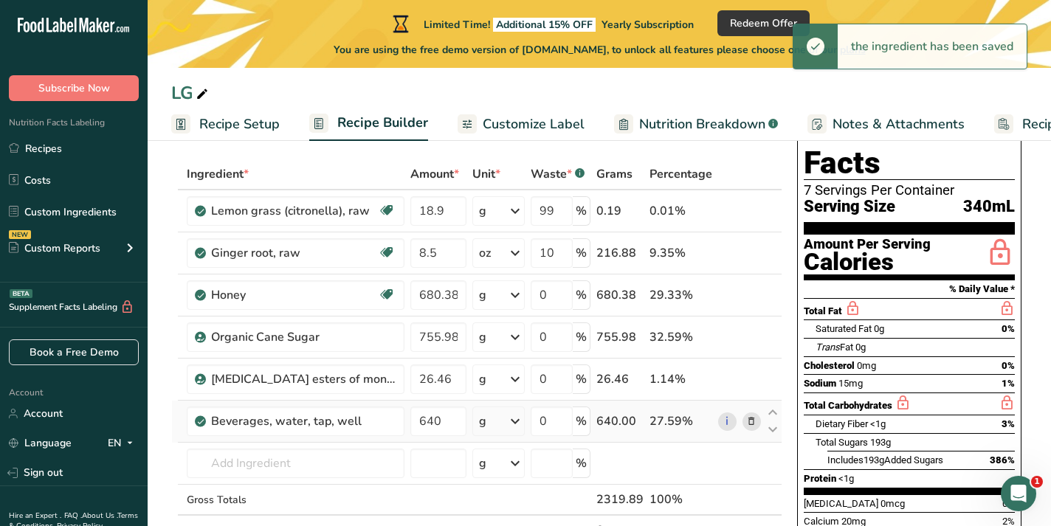
click at [515, 422] on icon at bounding box center [515, 421] width 18 height 27
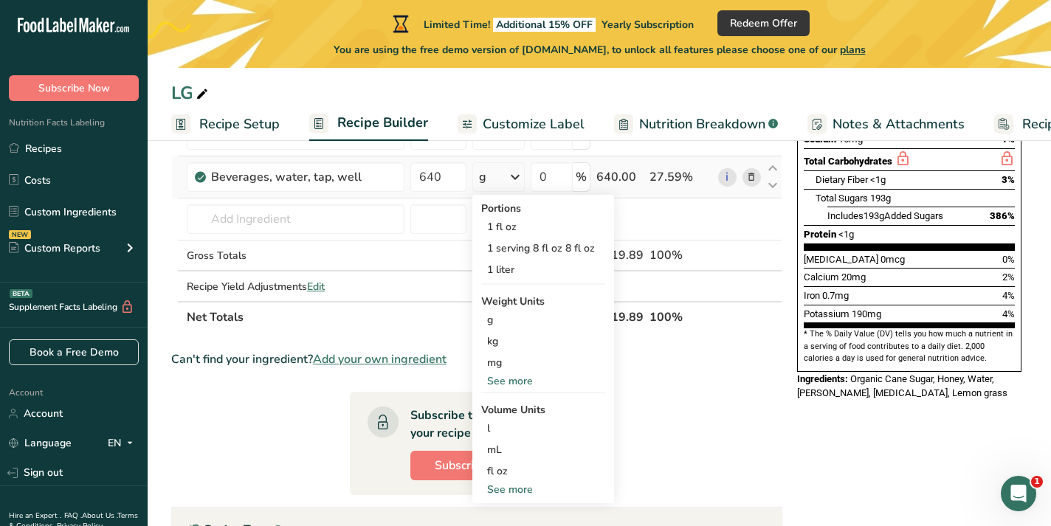
scroll to position [328, 0]
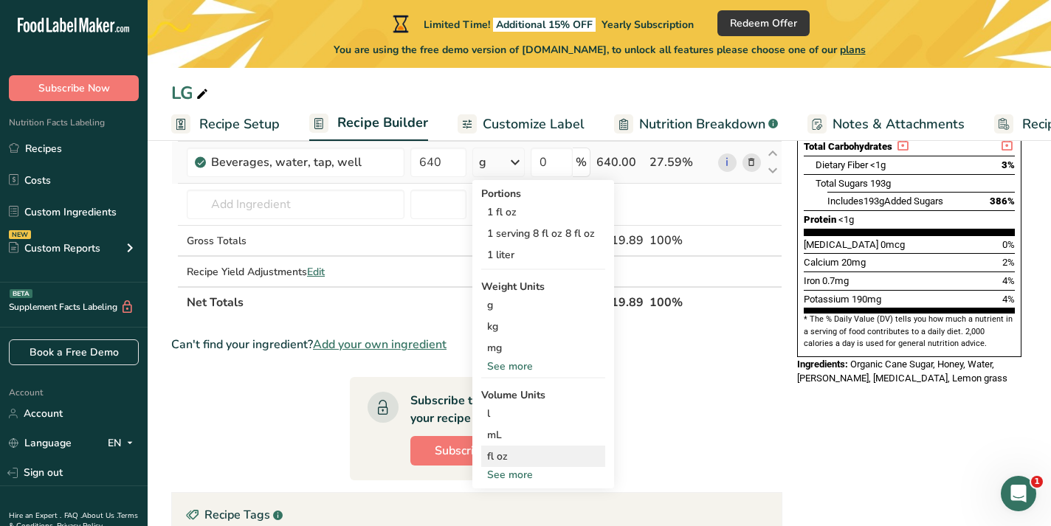
click at [510, 461] on div "fl oz" at bounding box center [543, 457] width 112 height 16
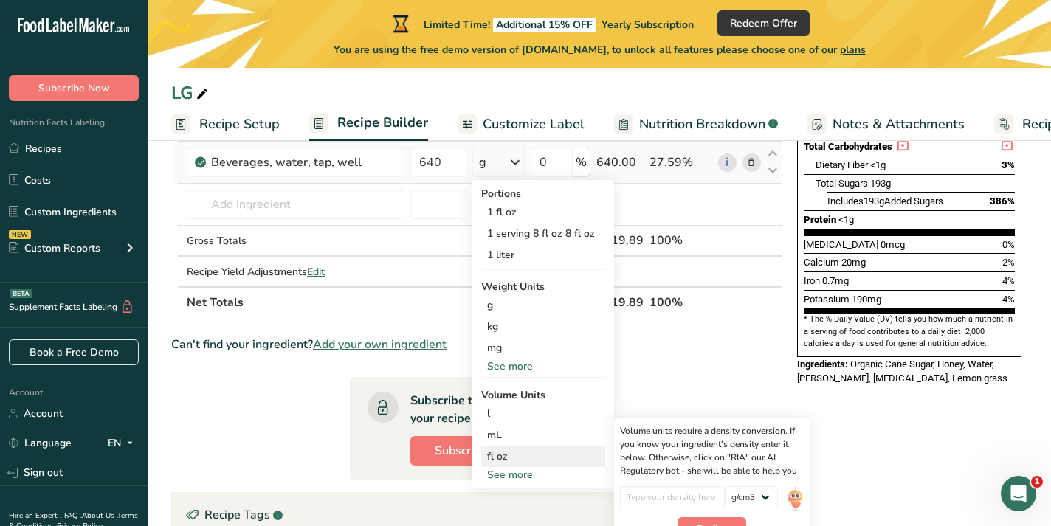
click at [510, 461] on div "fl oz" at bounding box center [543, 457] width 112 height 16
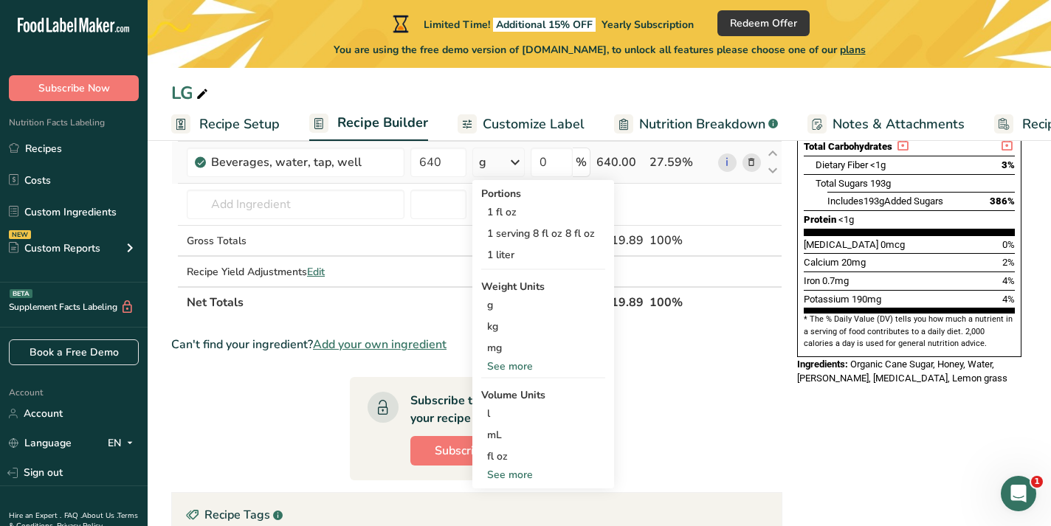
click at [527, 367] on div "See more" at bounding box center [543, 367] width 124 height 16
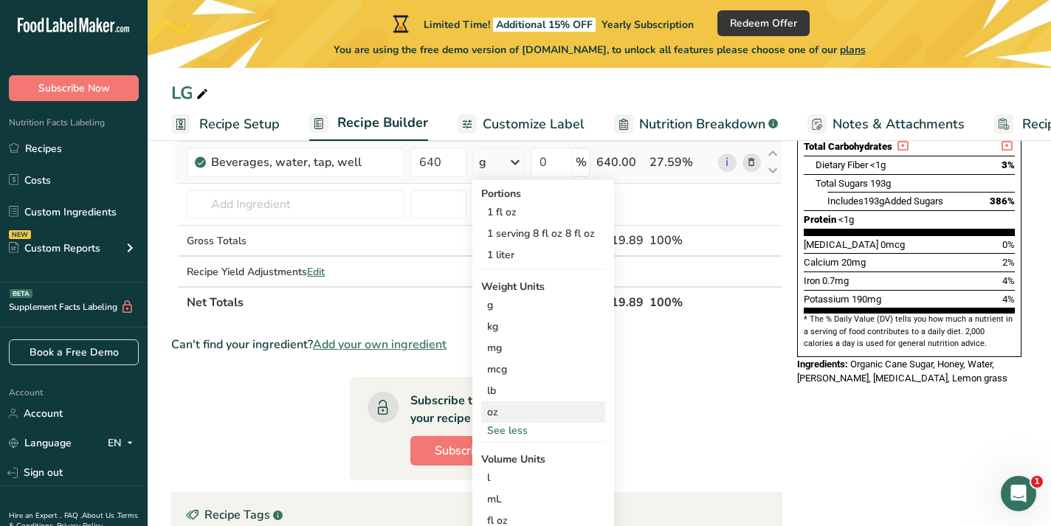
click at [518, 412] on div "oz" at bounding box center [543, 412] width 124 height 21
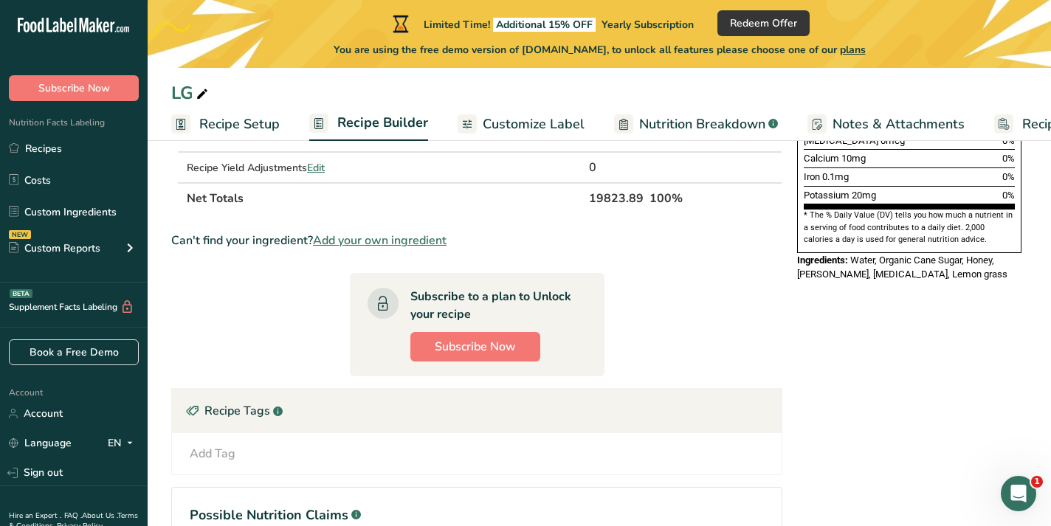
scroll to position [500, 0]
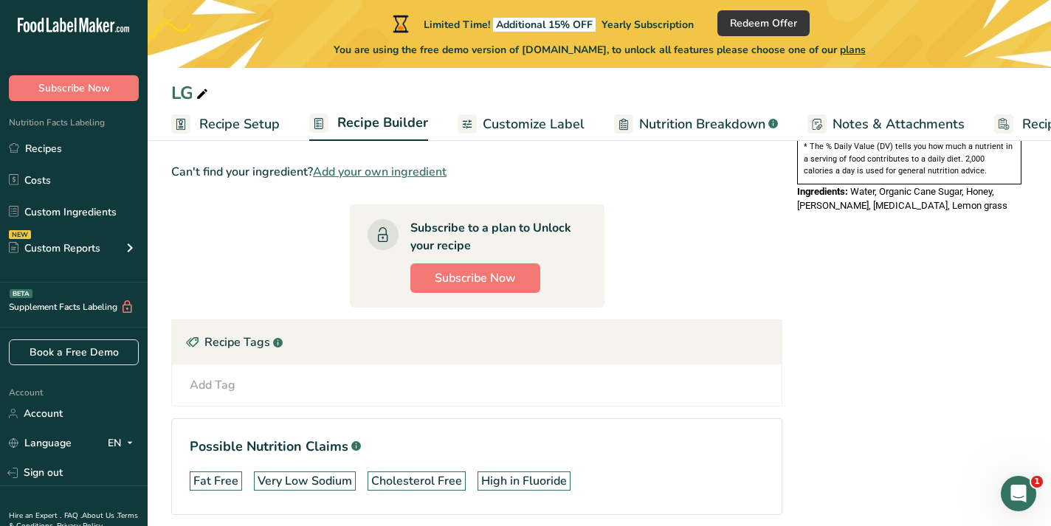
click at [551, 255] on div "Subscribe to a plan to Unlock your recipe" at bounding box center [492, 236] width 165 height 35
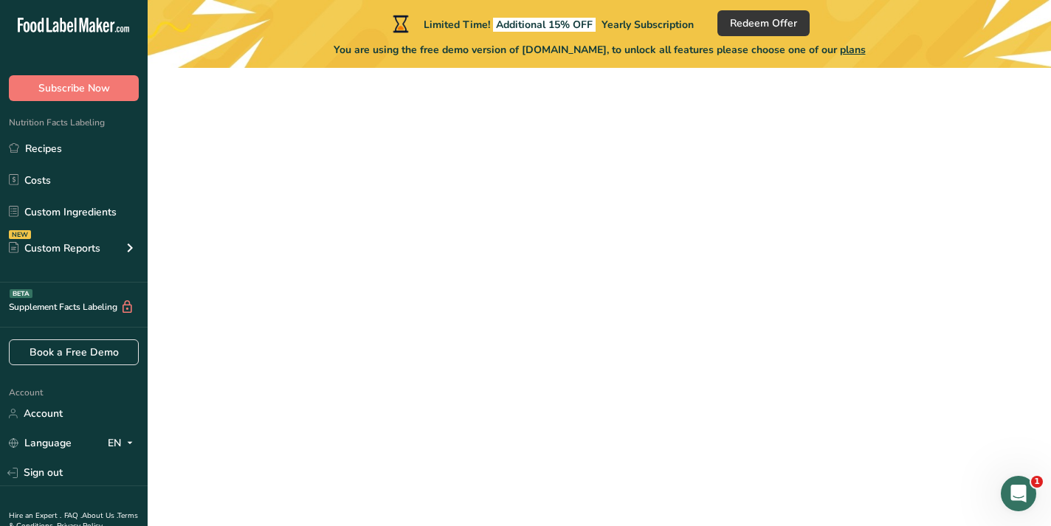
scroll to position [175, 0]
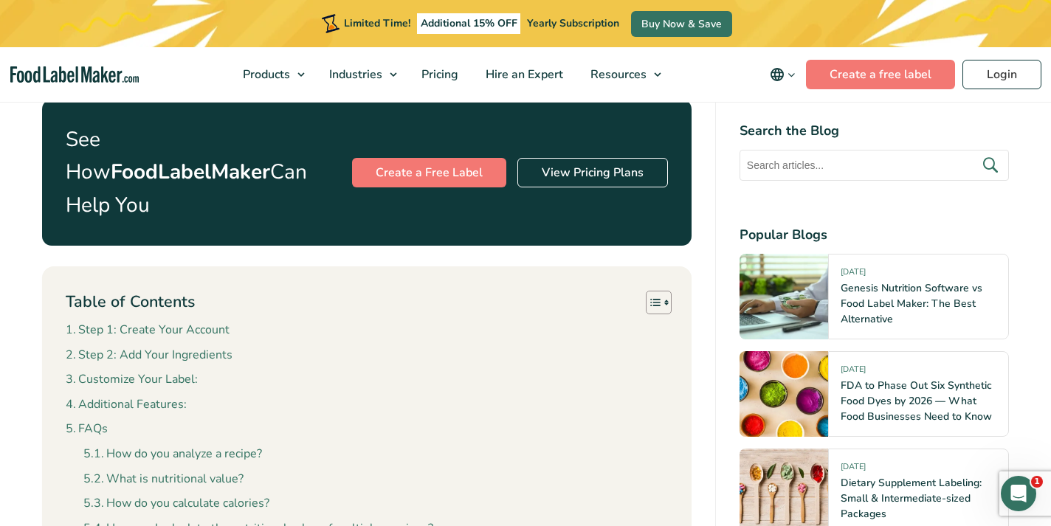
scroll to position [713, 0]
